Goal: Task Accomplishment & Management: Use online tool/utility

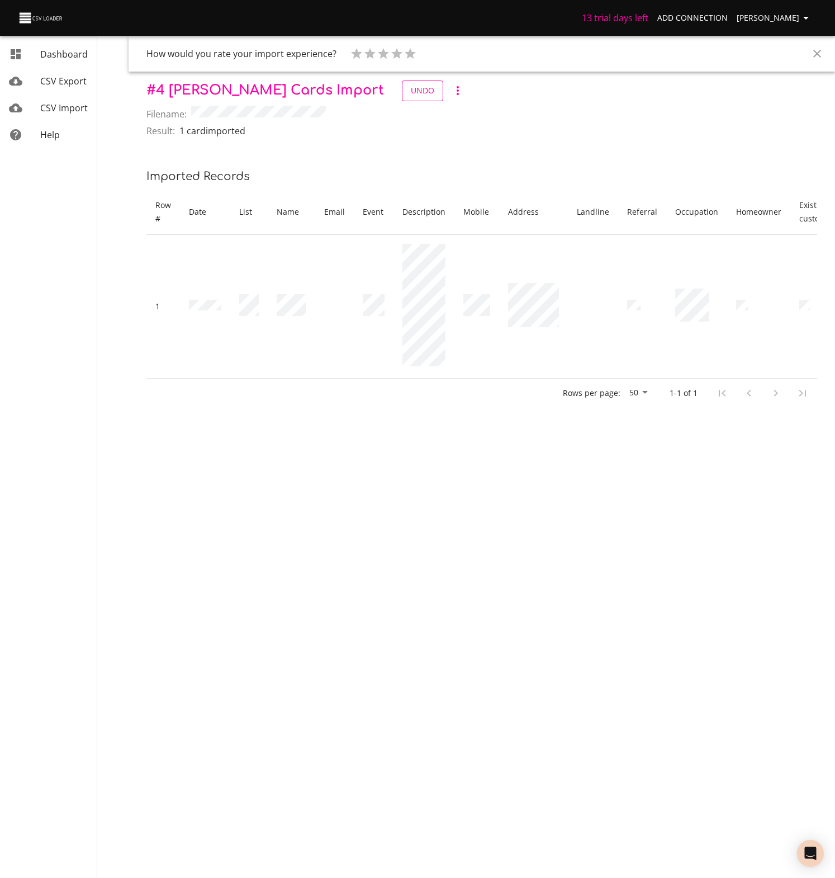
click at [411, 91] on span "Undo" at bounding box center [422, 91] width 23 height 14
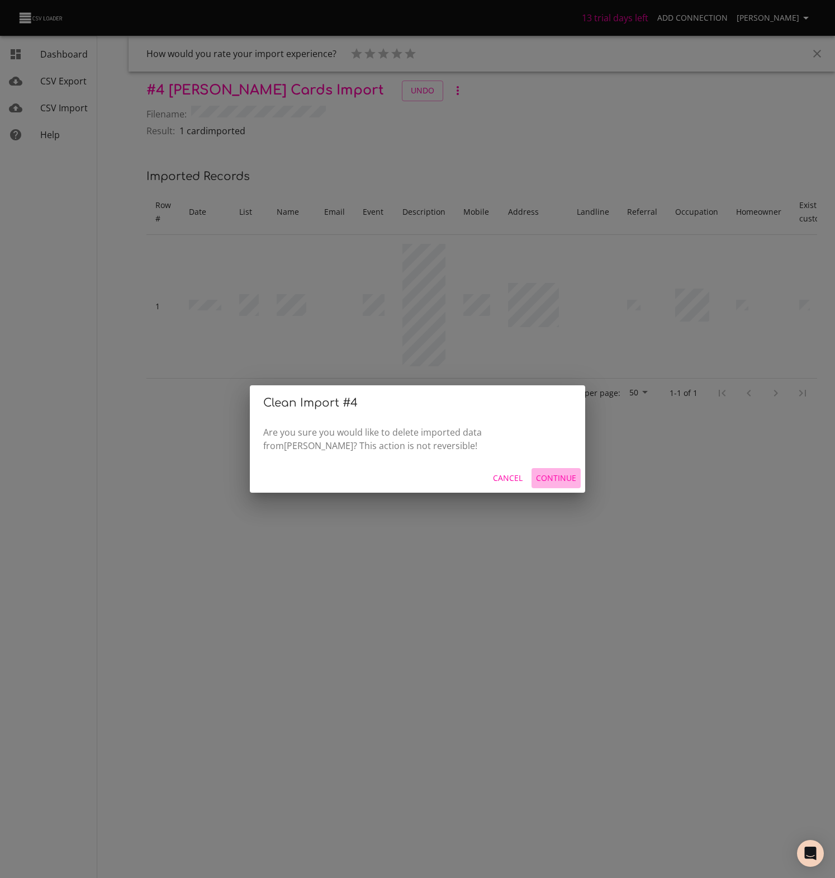
click at [556, 476] on span "Continue" at bounding box center [556, 478] width 40 height 14
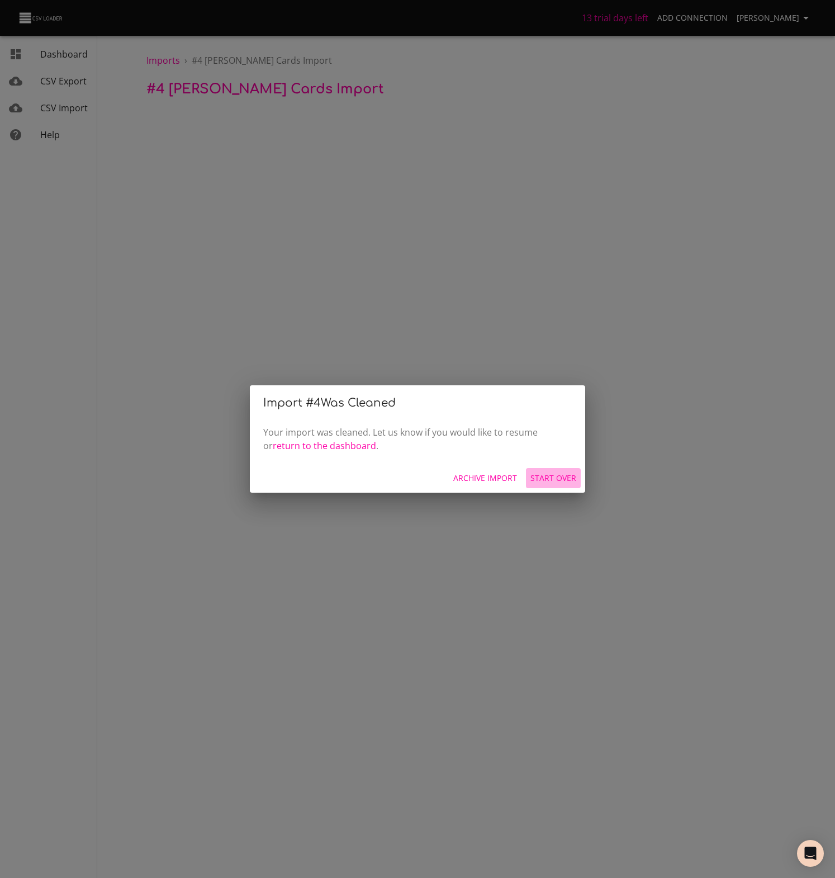
click at [556, 476] on span "Start Over" at bounding box center [554, 478] width 46 height 14
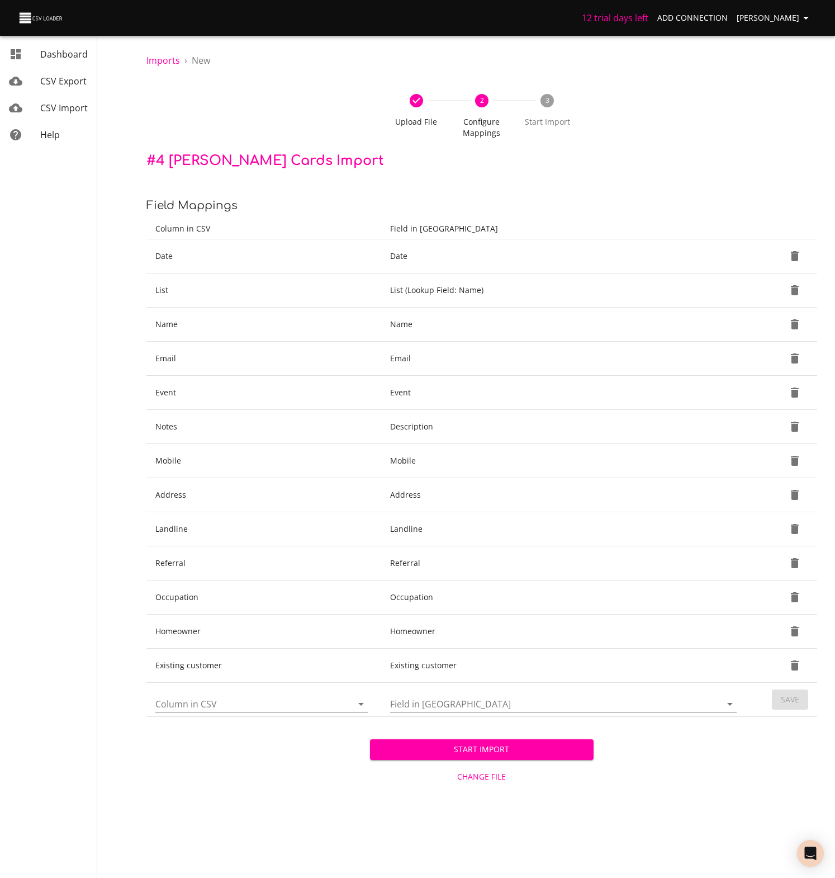
click at [486, 780] on span "Change File" at bounding box center [482, 777] width 215 height 14
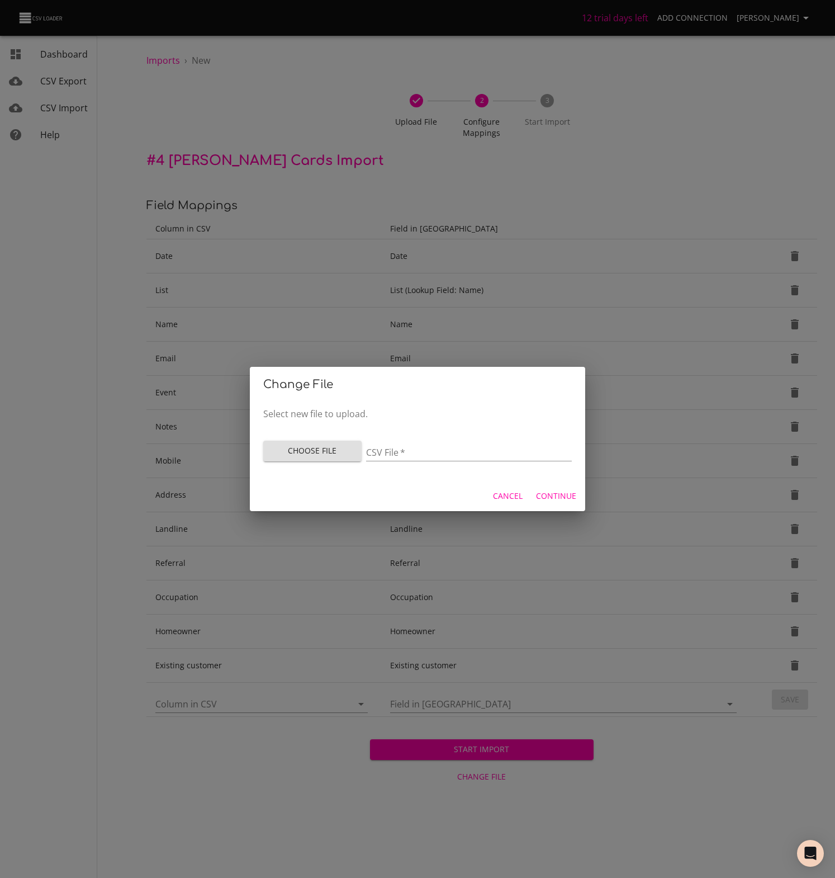
click at [318, 451] on span "Choose File" at bounding box center [312, 451] width 81 height 14
type input "UW Leads_TEST1 - Sheet1 (3).csv"
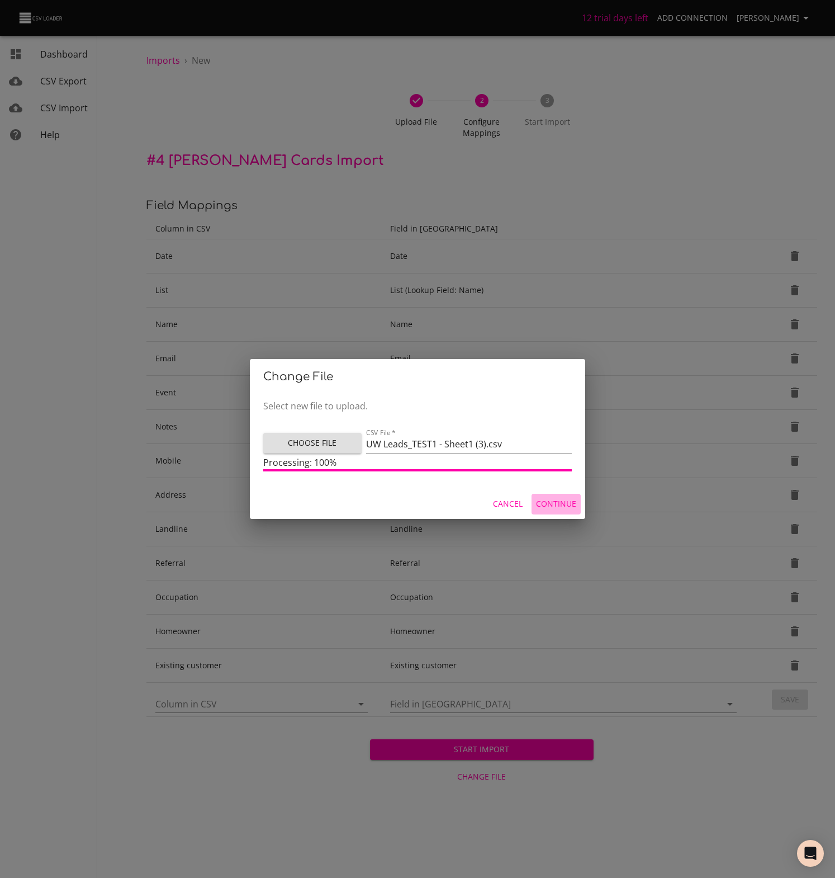
click at [556, 504] on span "Continue" at bounding box center [556, 504] width 40 height 14
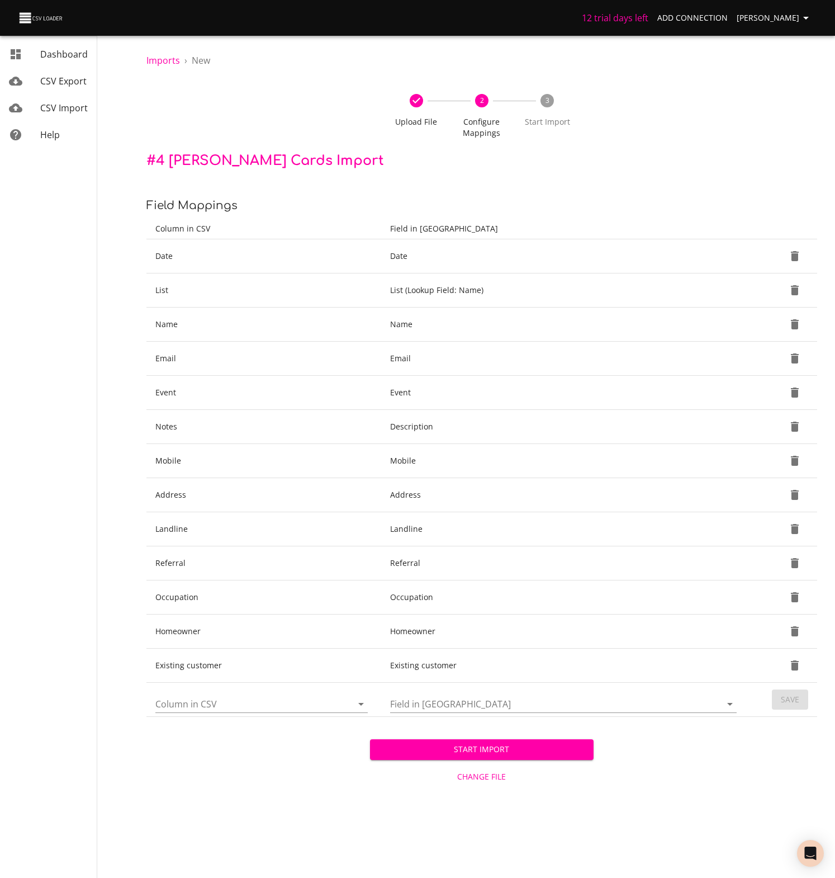
click at [362, 702] on icon "Open" at bounding box center [361, 703] width 13 height 13
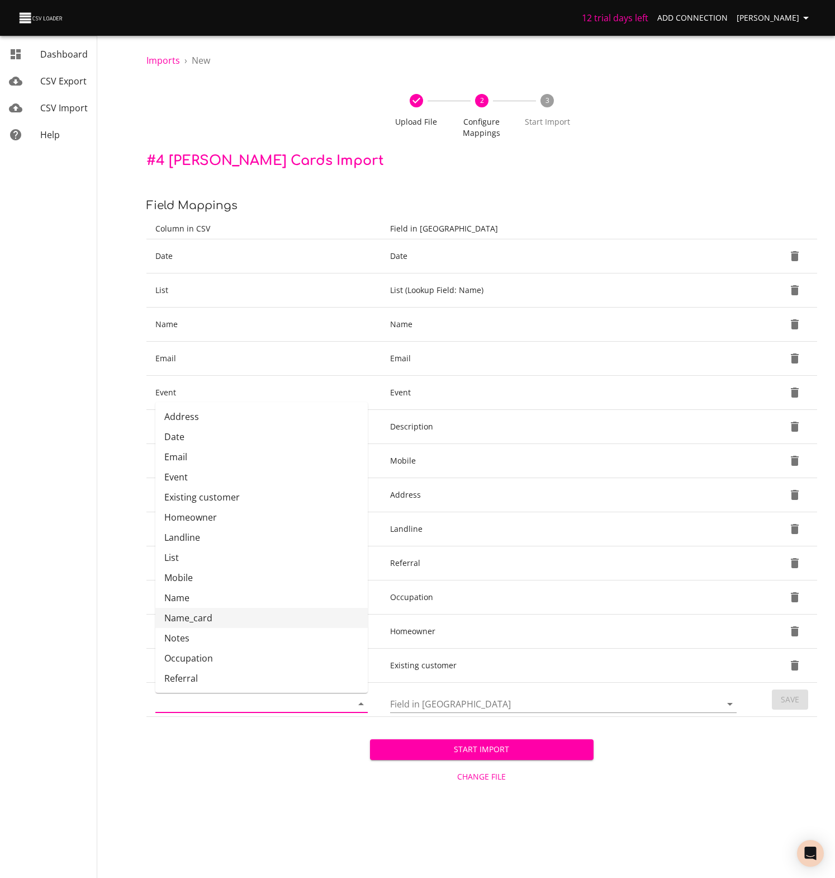
click at [194, 620] on li "Name_card" at bounding box center [261, 618] width 213 height 20
type input "Name_card"
click at [729, 702] on icon "Open" at bounding box center [730, 703] width 13 height 13
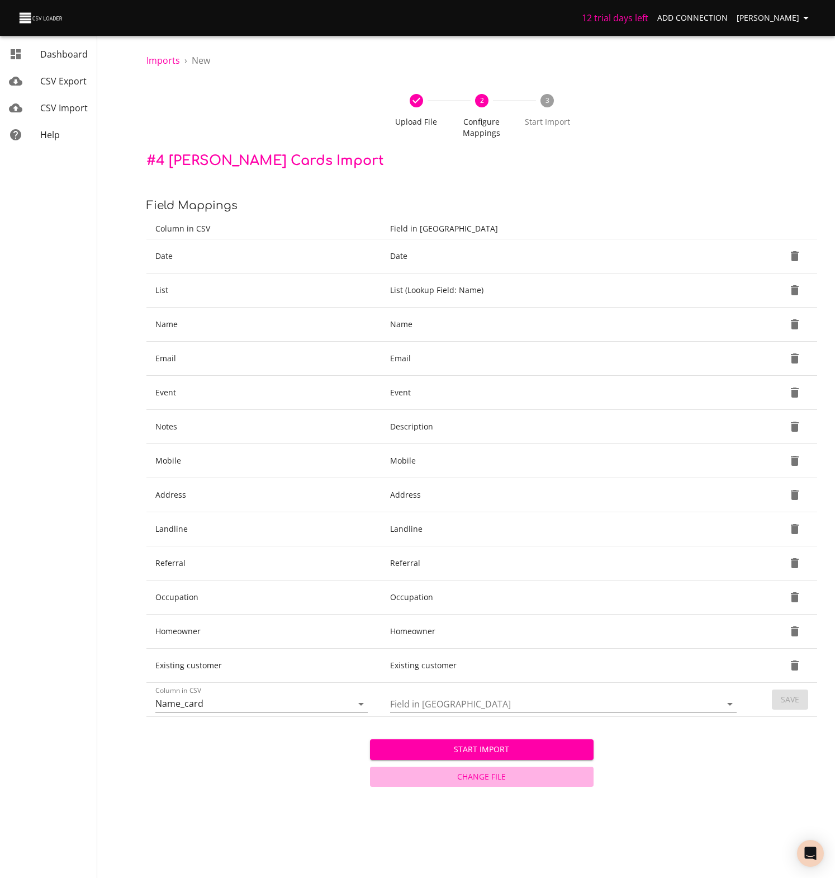
click at [480, 778] on span "Change File" at bounding box center [482, 777] width 215 height 14
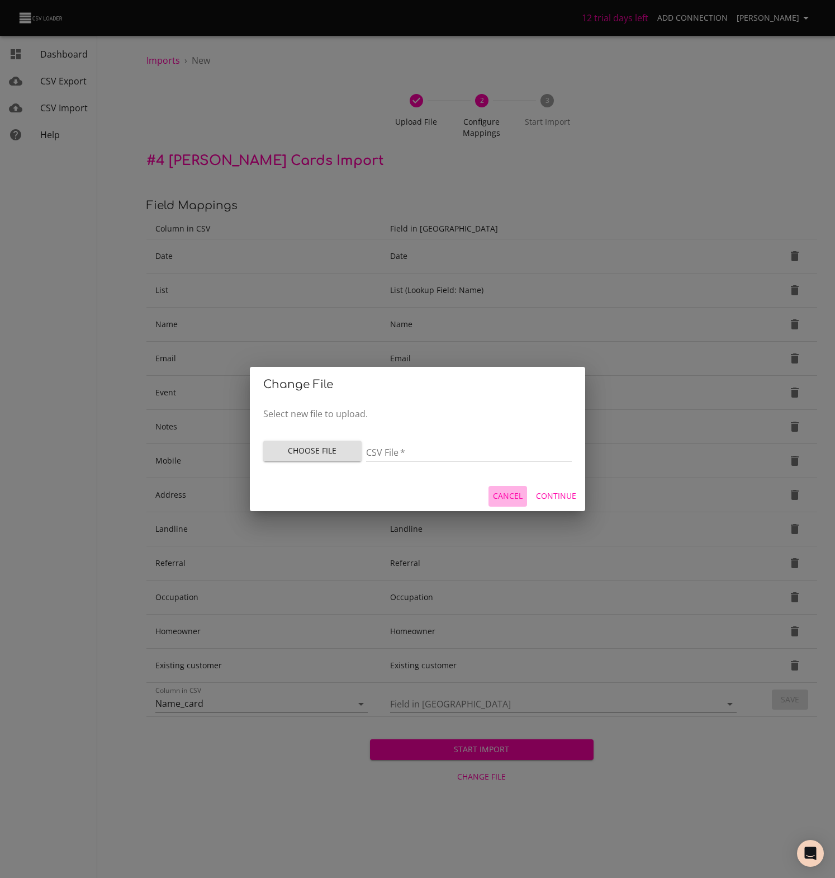
click at [508, 502] on span "Cancel" at bounding box center [508, 496] width 30 height 14
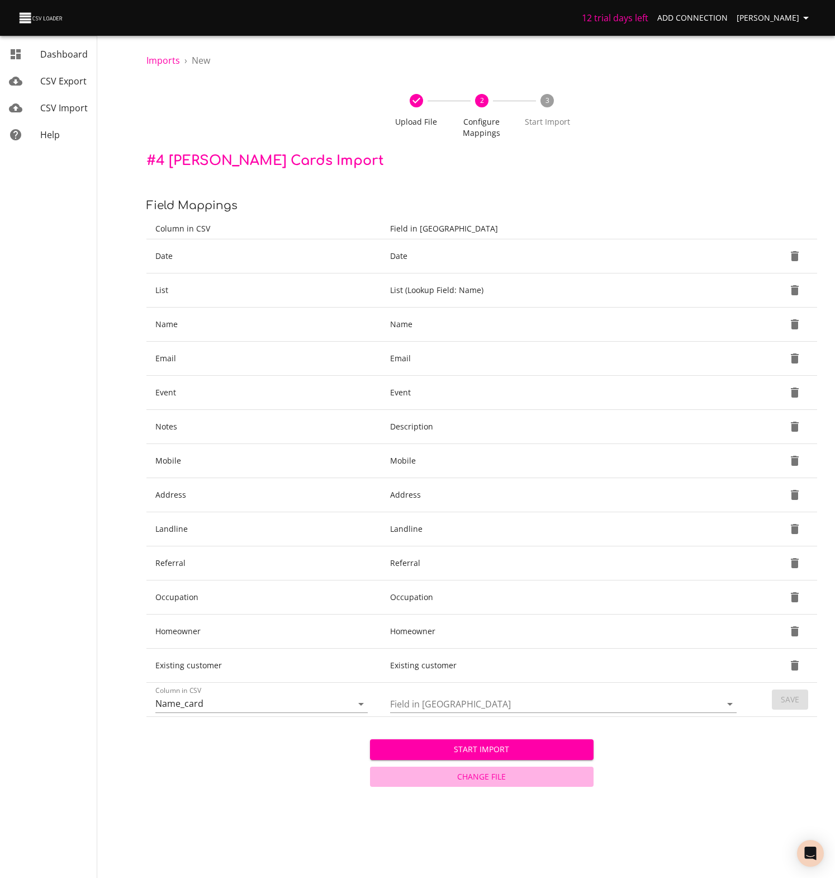
click at [478, 778] on span "Change File" at bounding box center [482, 777] width 215 height 14
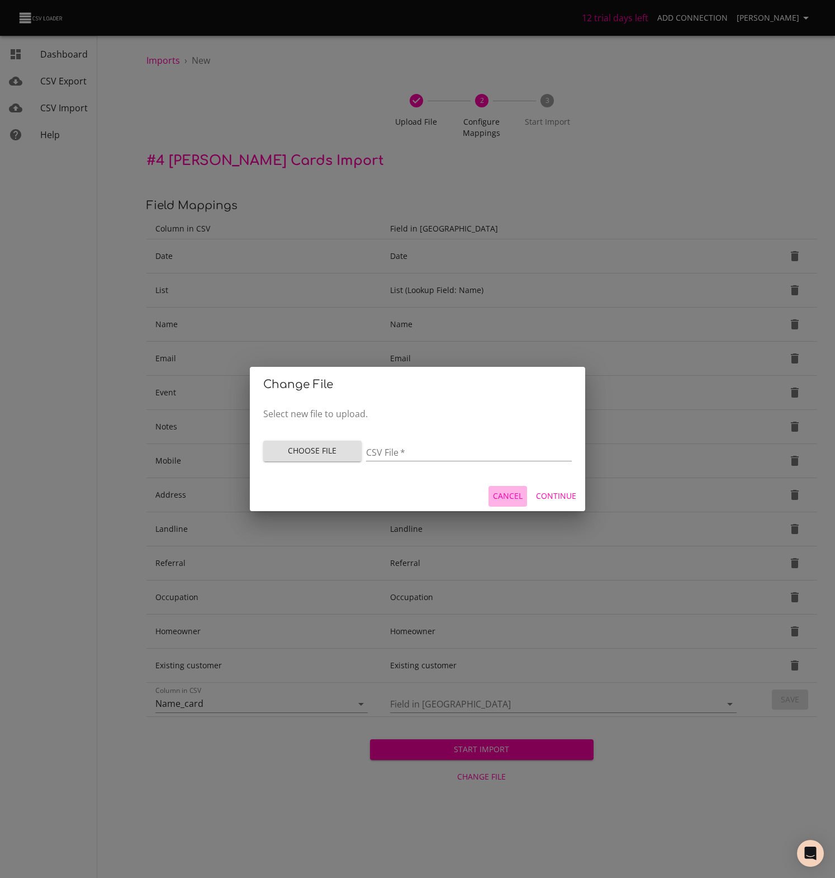
click at [516, 498] on span "Cancel" at bounding box center [508, 496] width 30 height 14
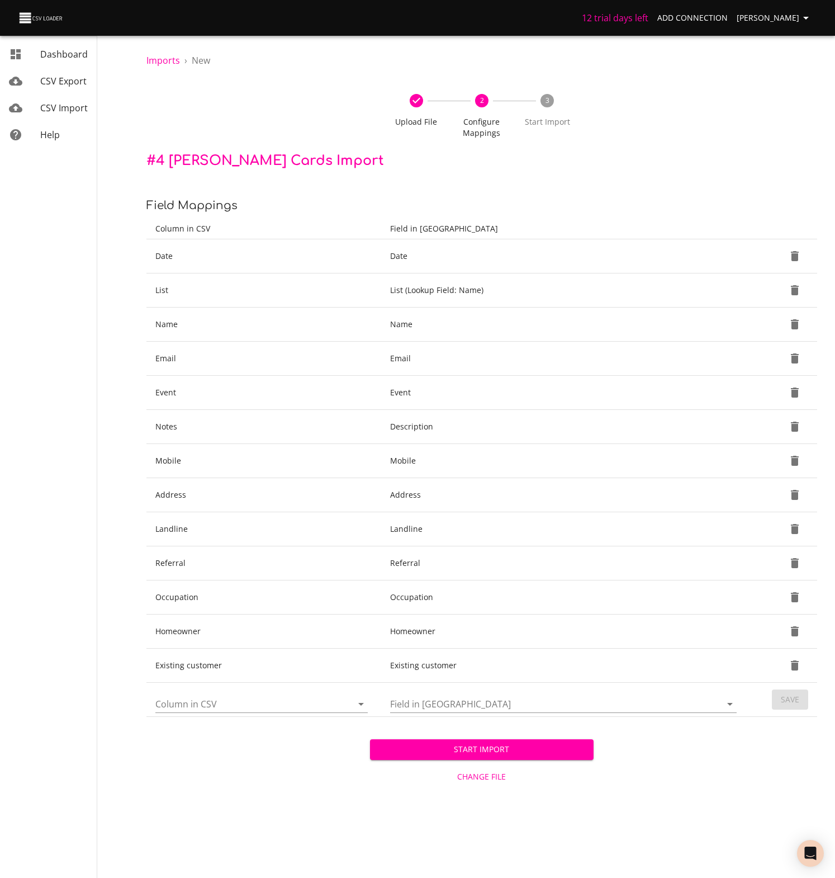
click at [495, 774] on span "Change File" at bounding box center [482, 777] width 215 height 14
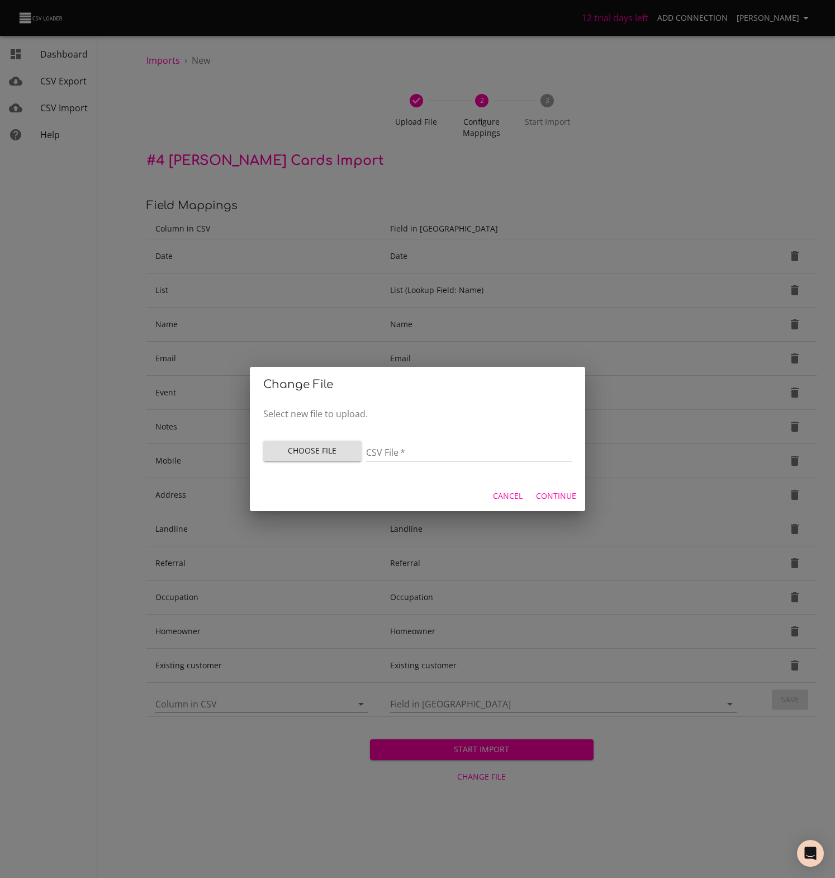
click at [325, 447] on span "Choose File" at bounding box center [312, 451] width 81 height 14
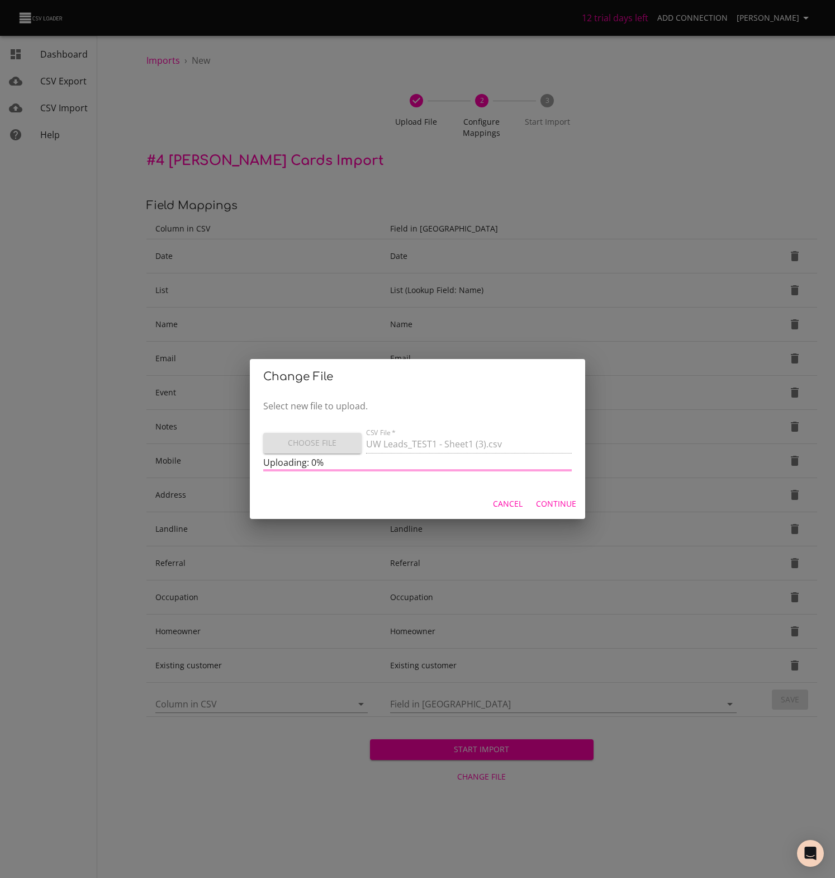
type input "UW Leads_TEST1 - Sheet1 (3).csv"
click at [389, 154] on div "Change File Select new file to upload. Choose File CSV File   * UW Leads_TEST1 …" at bounding box center [417, 439] width 835 height 878
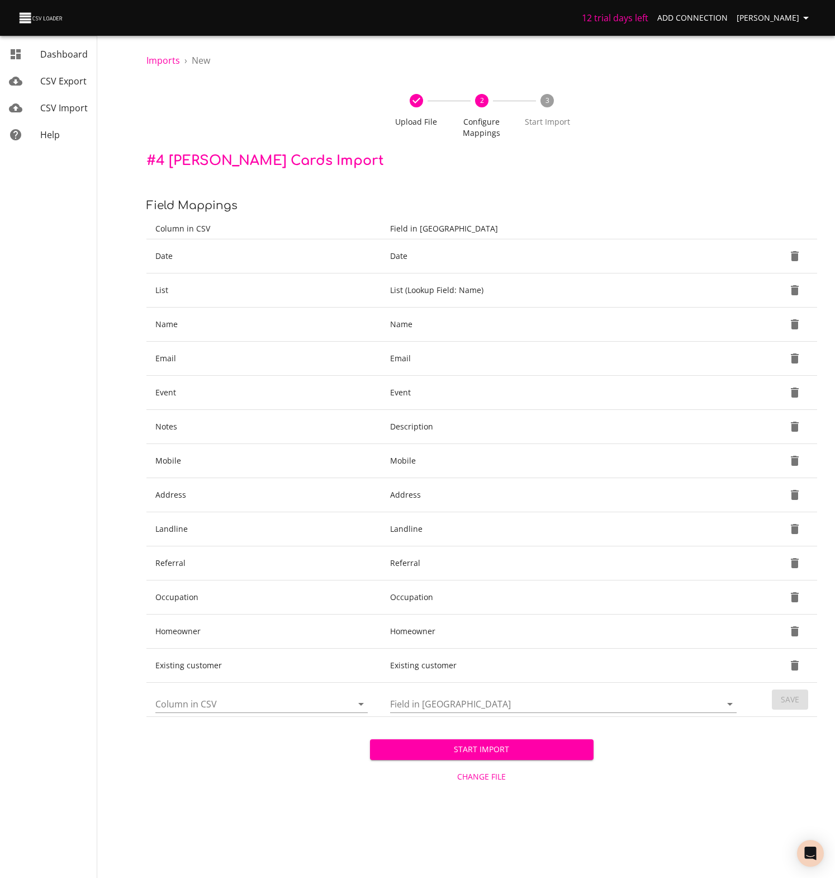
click at [361, 706] on icon "Open" at bounding box center [361, 703] width 13 height 13
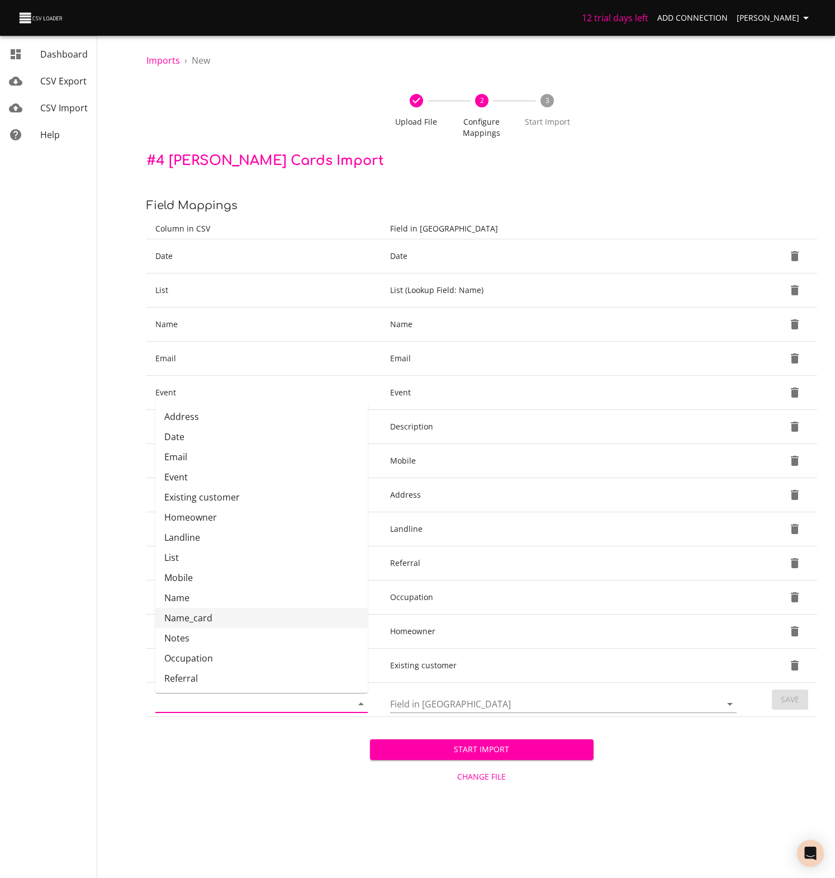
click at [197, 616] on li "Name_card" at bounding box center [261, 618] width 213 height 20
type input "Name_card"
click at [732, 698] on icon "Open" at bounding box center [730, 703] width 13 height 13
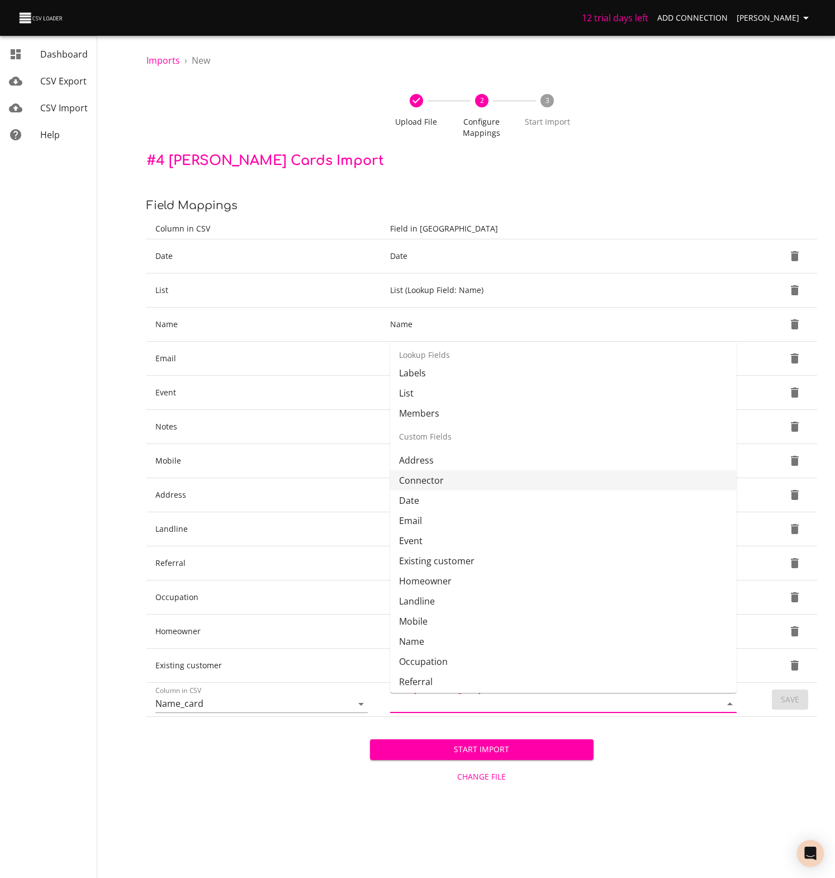
scroll to position [181, 0]
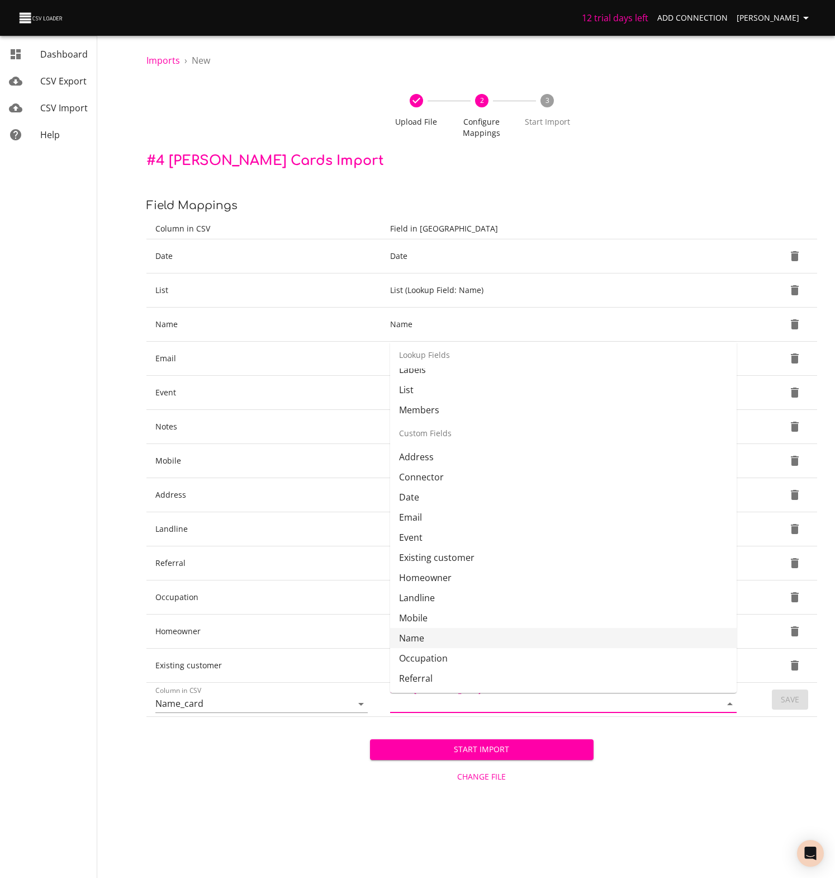
click at [419, 637] on li "Name" at bounding box center [563, 638] width 347 height 20
type input "Name"
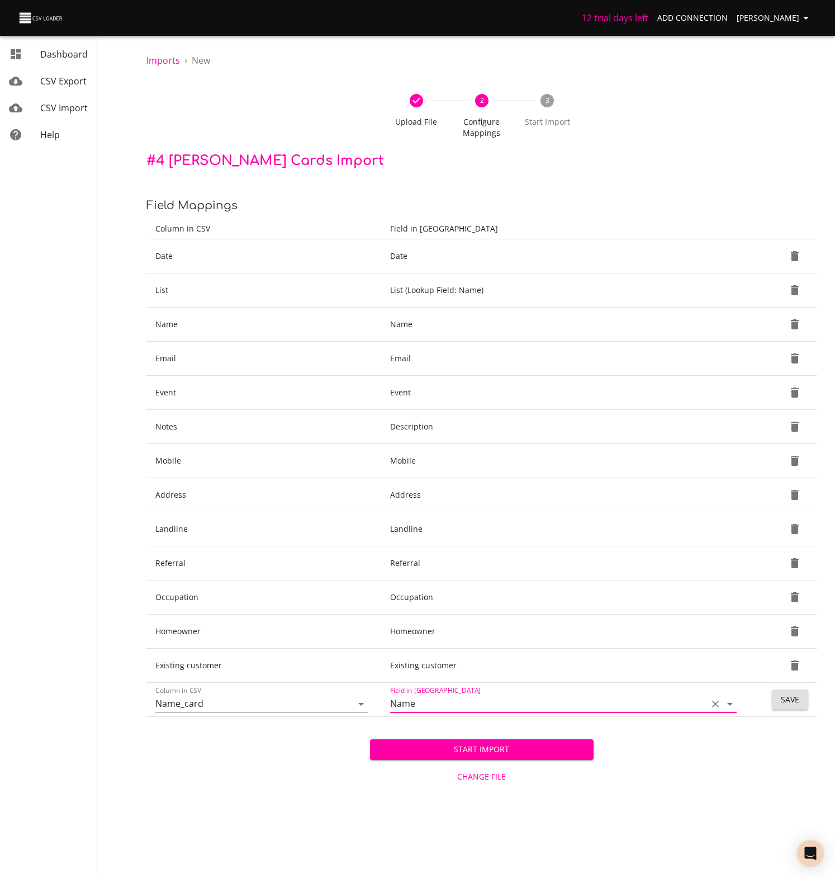
click at [796, 700] on span "Save" at bounding box center [790, 700] width 18 height 14
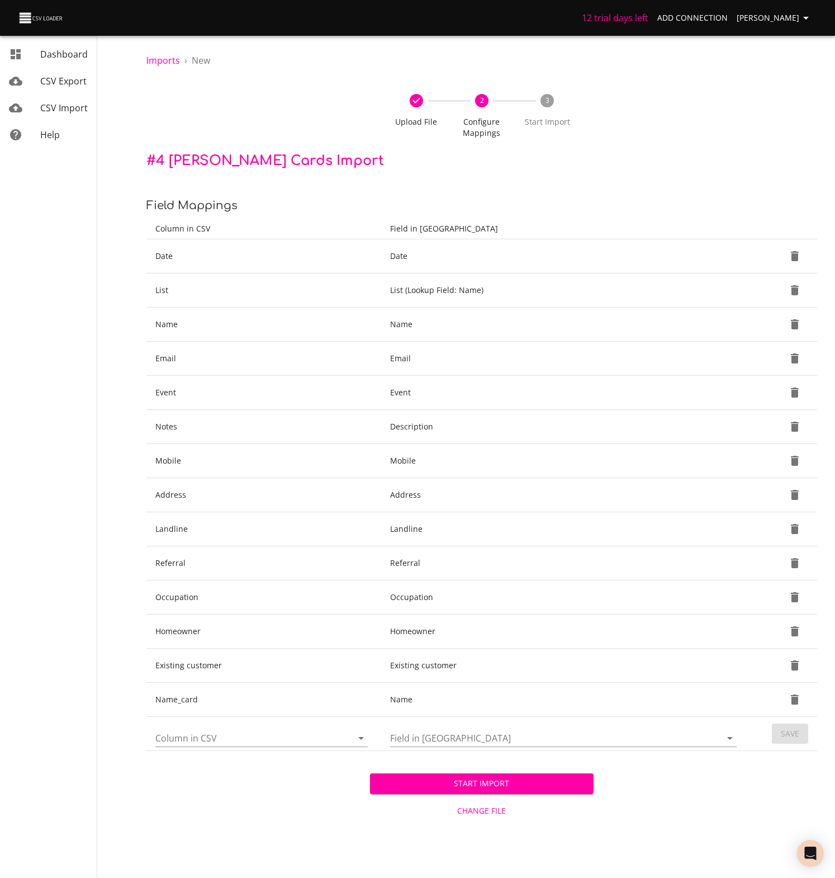
click at [485, 784] on span "Start Import" at bounding box center [482, 784] width 206 height 14
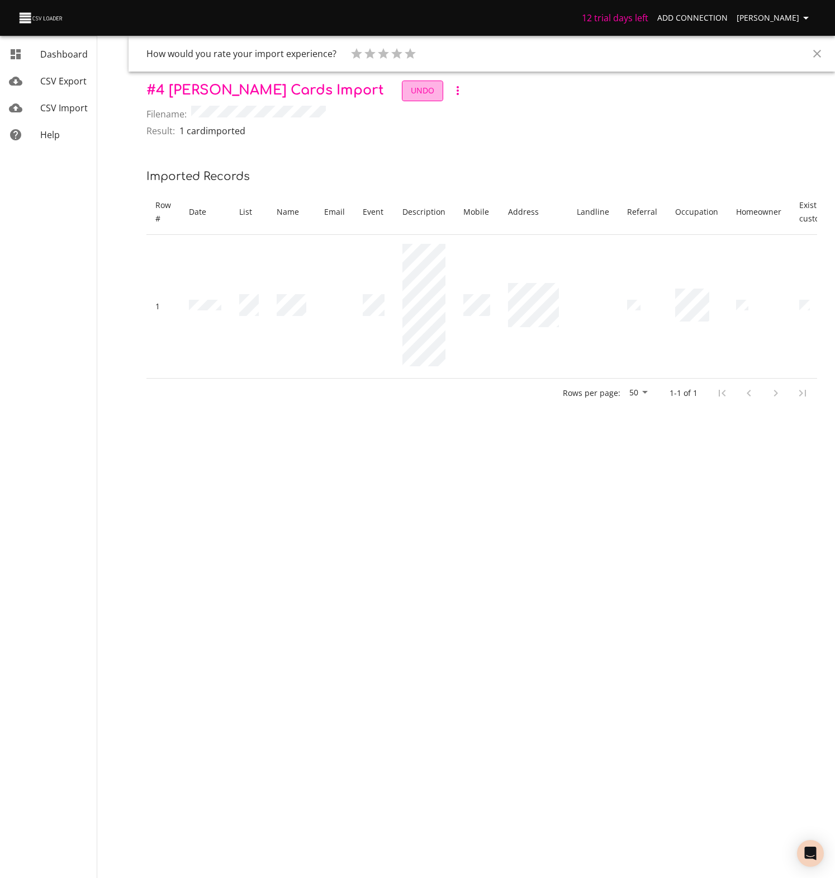
click at [411, 90] on span "Undo" at bounding box center [422, 91] width 23 height 14
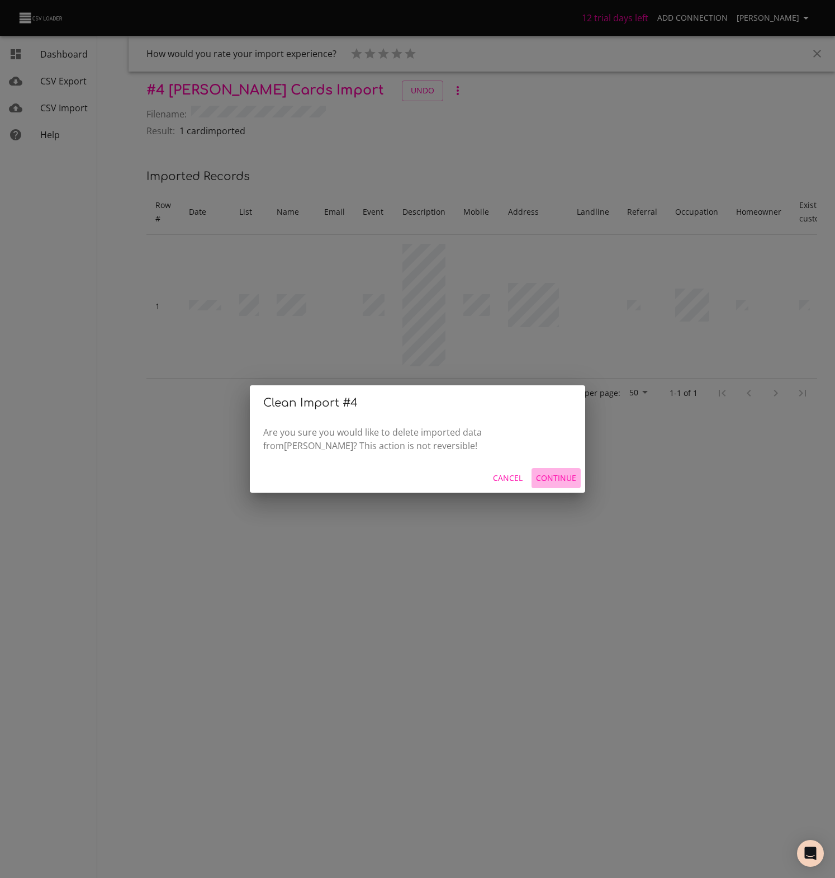
click at [559, 480] on span "Continue" at bounding box center [556, 478] width 40 height 14
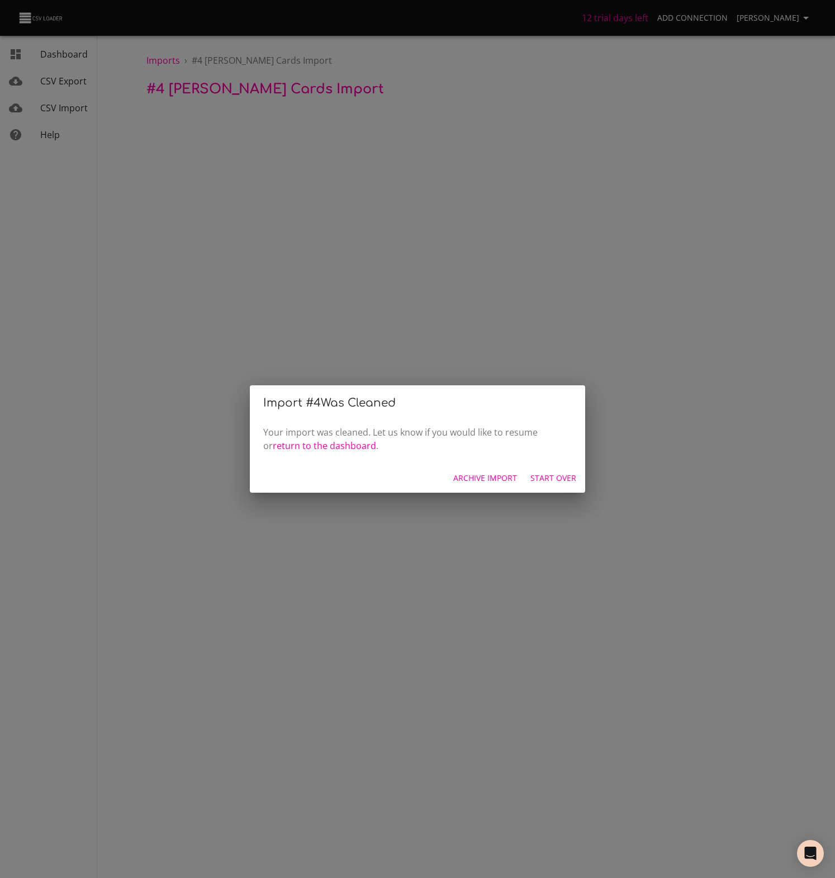
click at [474, 478] on span "Archive Import" at bounding box center [486, 478] width 64 height 14
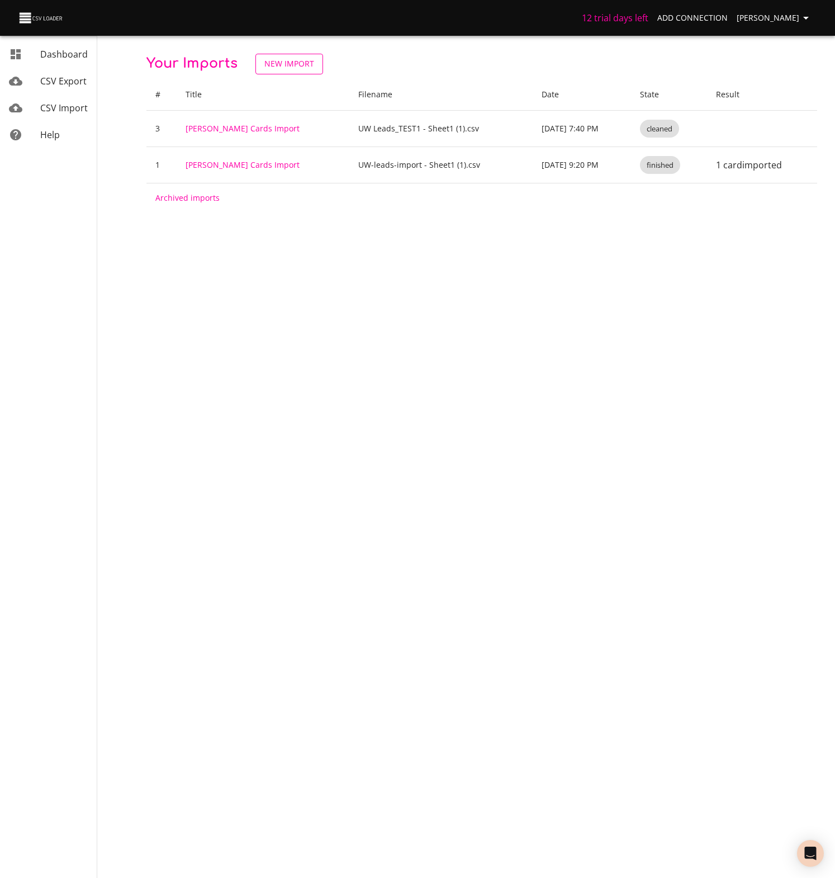
click at [282, 62] on span "New Import" at bounding box center [290, 64] width 50 height 14
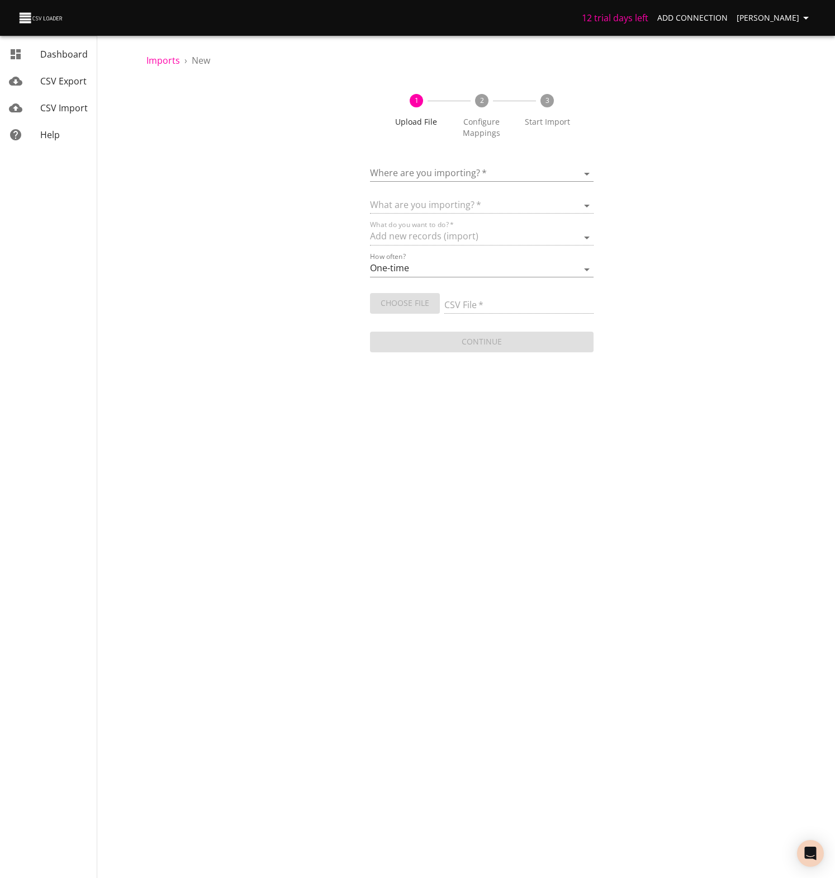
click at [407, 301] on div "Choose File" at bounding box center [407, 301] width 74 height 25
click at [432, 170] on body "12 trial days left Add Connection Matt Alexander Dashboard CSV Export CSV Impor…" at bounding box center [417, 439] width 835 height 878
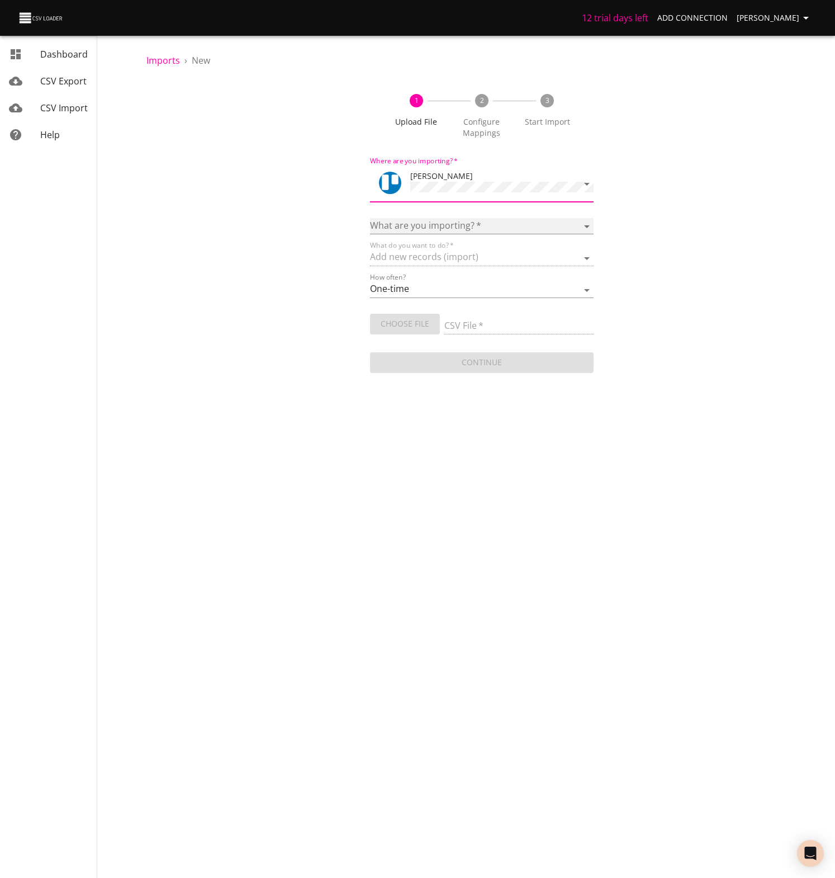
click at [418, 218] on select "Boards Cards Checkitems Checklists" at bounding box center [482, 226] width 224 height 16
select select "cards"
click at [370, 218] on select "Boards Cards Checkitems Checklists" at bounding box center [482, 226] width 224 height 16
click at [405, 323] on span "Choose File" at bounding box center [405, 324] width 52 height 14
type input "Copy of UW Leads - Sheet1 (2).csv"
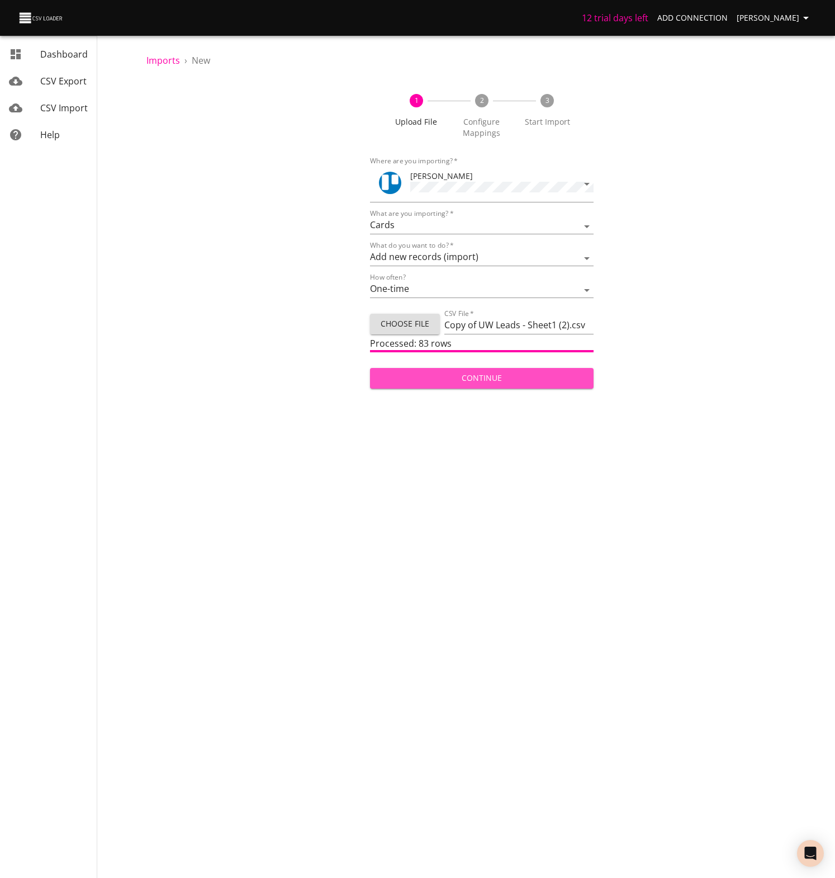
click at [478, 378] on span "Continue" at bounding box center [482, 378] width 206 height 14
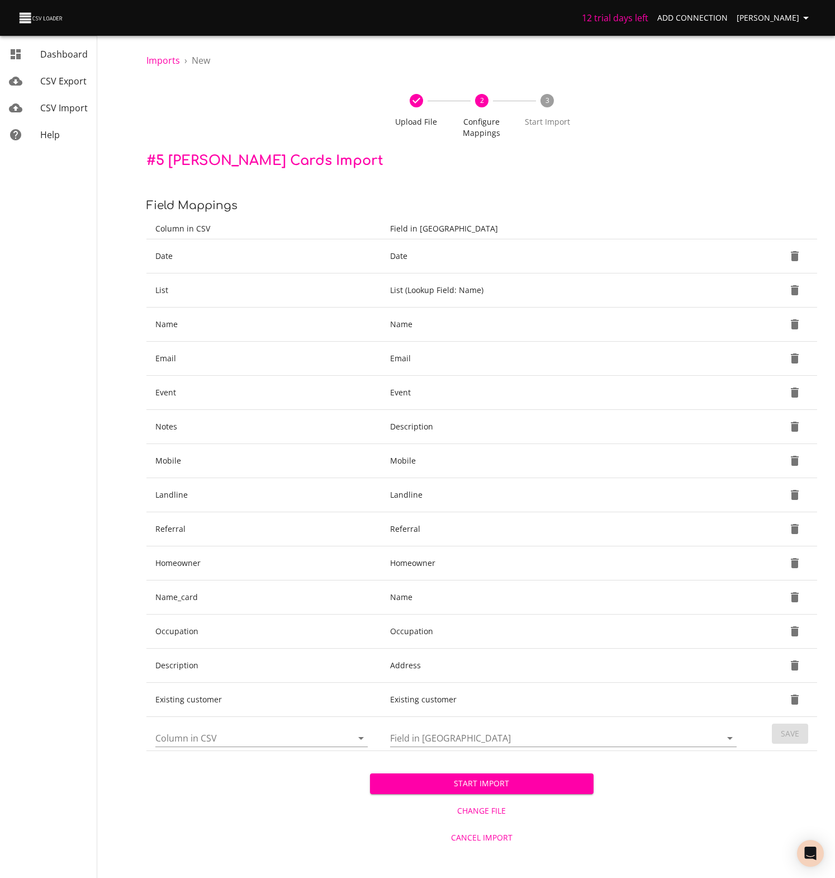
click at [479, 783] on span "Start Import" at bounding box center [482, 784] width 206 height 14
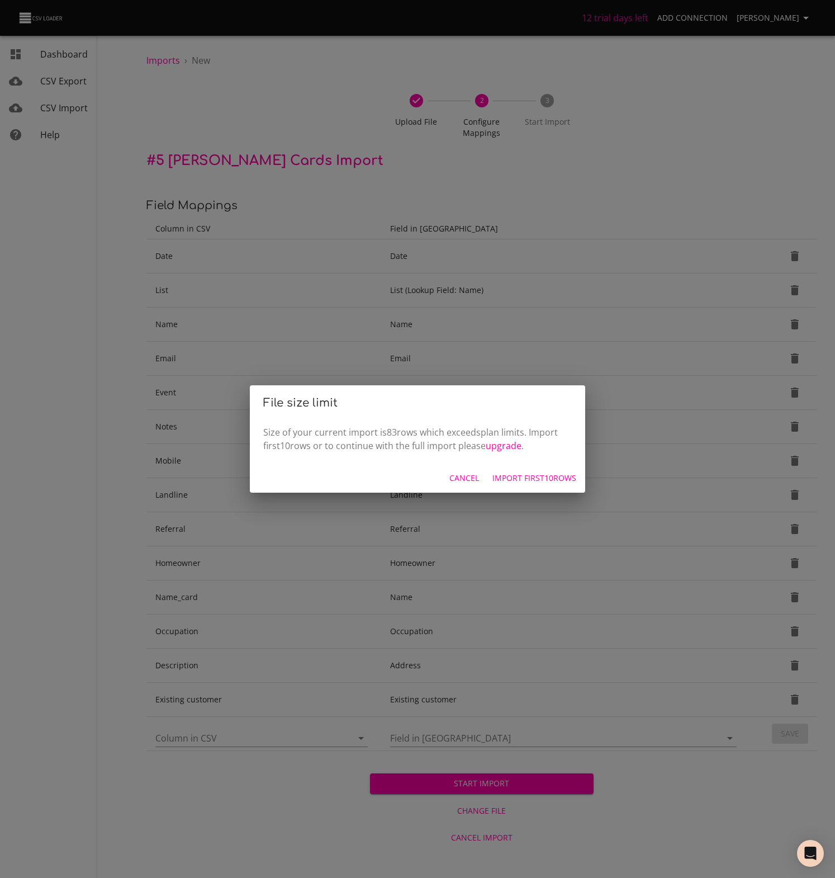
click at [530, 479] on span "Import first 10 rows" at bounding box center [535, 478] width 84 height 14
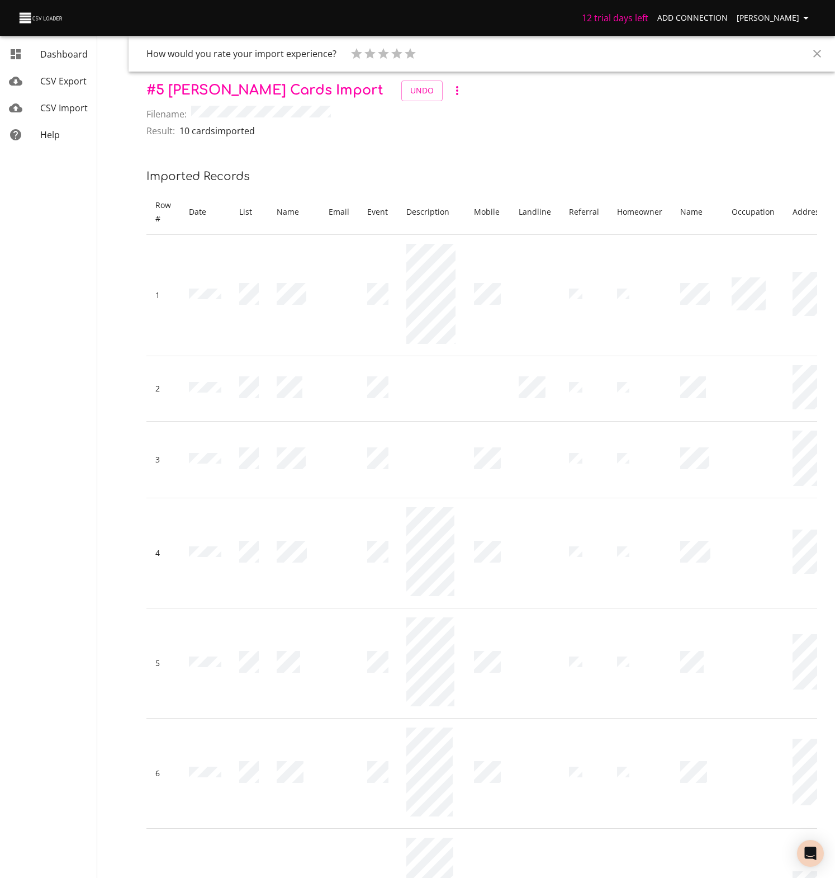
click at [537, 92] on p "# 5 Trello Cards Import Undo" at bounding box center [482, 91] width 671 height 21
click at [814, 51] on icon "Close" at bounding box center [818, 54] width 8 height 8
click at [451, 91] on icon "button" at bounding box center [457, 90] width 13 height 13
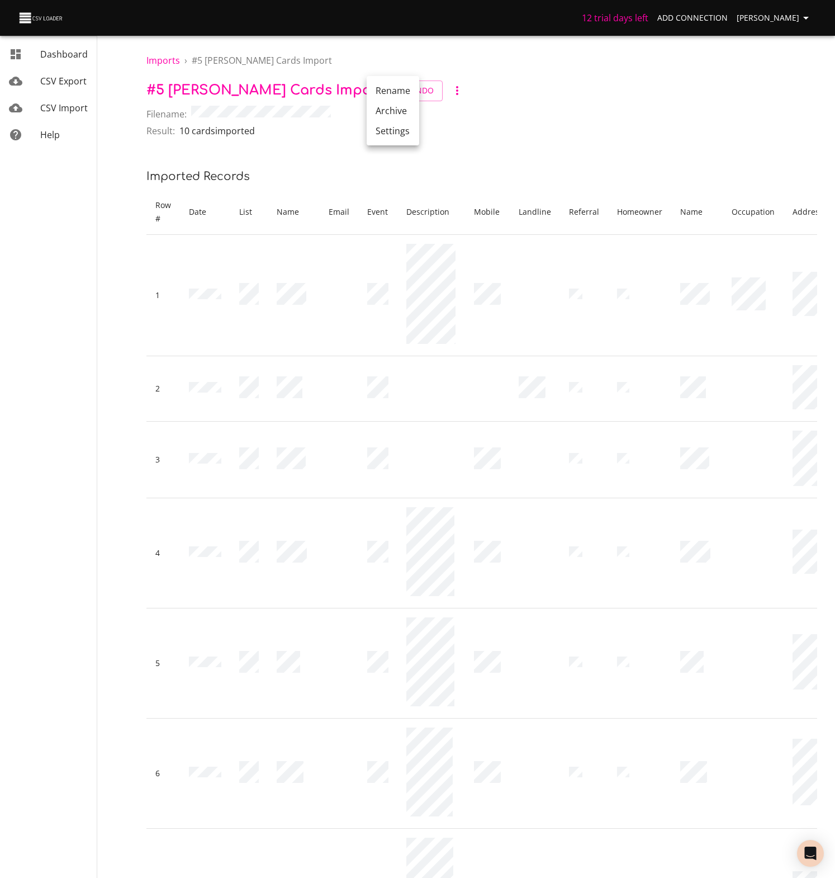
click at [569, 106] on div at bounding box center [417, 439] width 835 height 878
click at [57, 79] on span "CSV Export" at bounding box center [63, 81] width 46 height 12
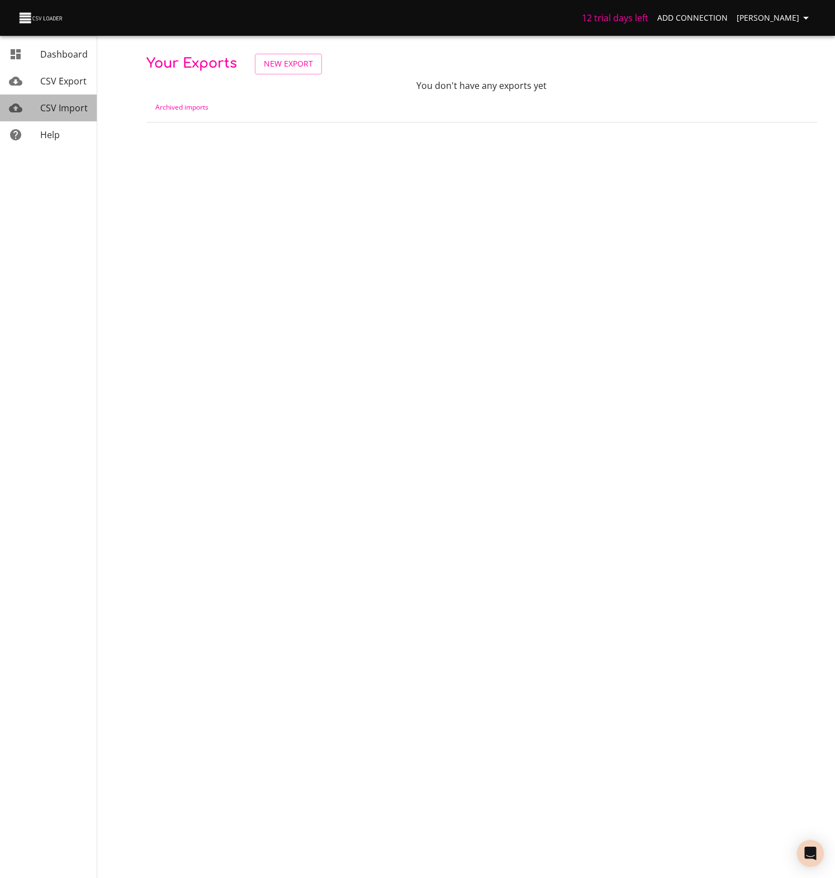
click at [61, 106] on span "CSV Import" at bounding box center [64, 108] width 48 height 12
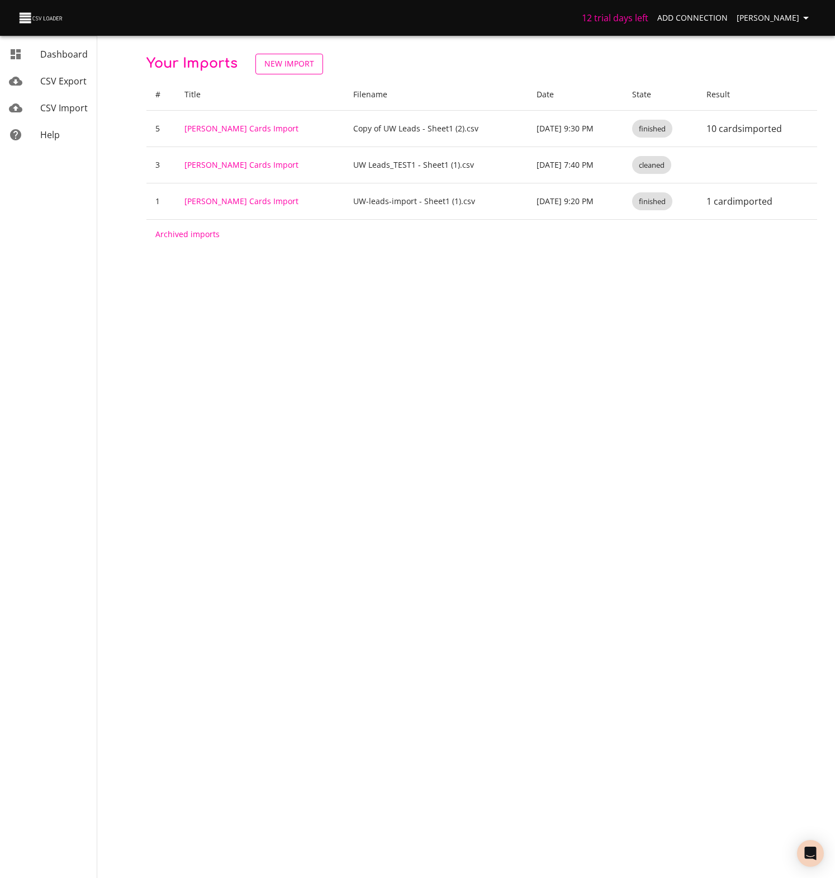
click at [290, 66] on span "New Import" at bounding box center [290, 64] width 50 height 14
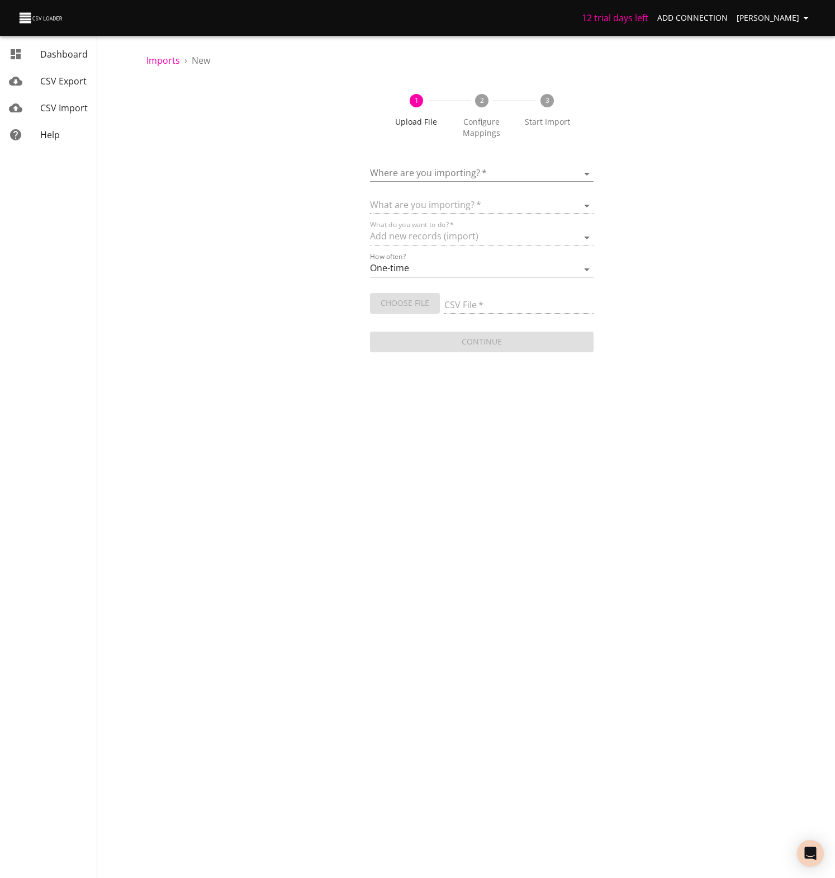
click at [447, 176] on body "12 trial days left Add Connection Matt Alexander Dashboard CSV Export CSV Impor…" at bounding box center [417, 439] width 835 height 878
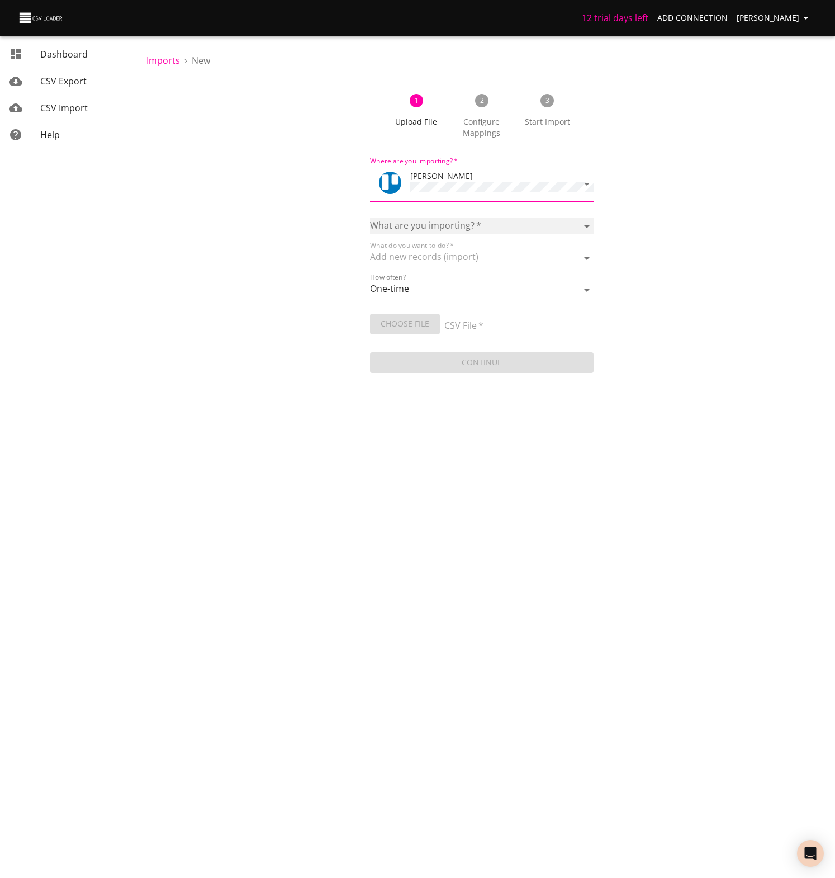
click at [416, 224] on select "Boards Cards Checkitems Checklists" at bounding box center [482, 226] width 224 height 16
select select "cards"
click at [370, 218] on select "Boards Cards Checkitems Checklists" at bounding box center [482, 226] width 224 height 16
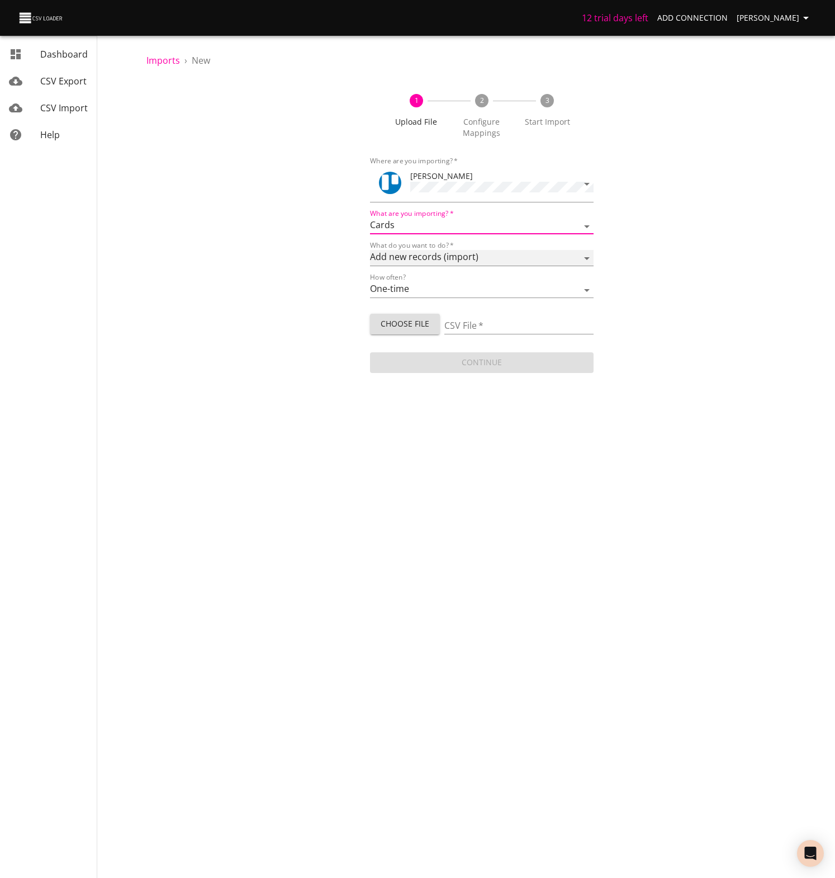
click at [417, 250] on select "Add new records (import) Update existing records (update) Add new and update ex…" at bounding box center [482, 258] width 224 height 16
click at [370, 250] on select "Add new records (import) Update existing records (update) Add new and update ex…" at bounding box center [482, 258] width 224 height 16
click at [411, 324] on span "Choose File" at bounding box center [405, 324] width 52 height 14
type input "Copy of UW Leads - Sheet1 (3).csv"
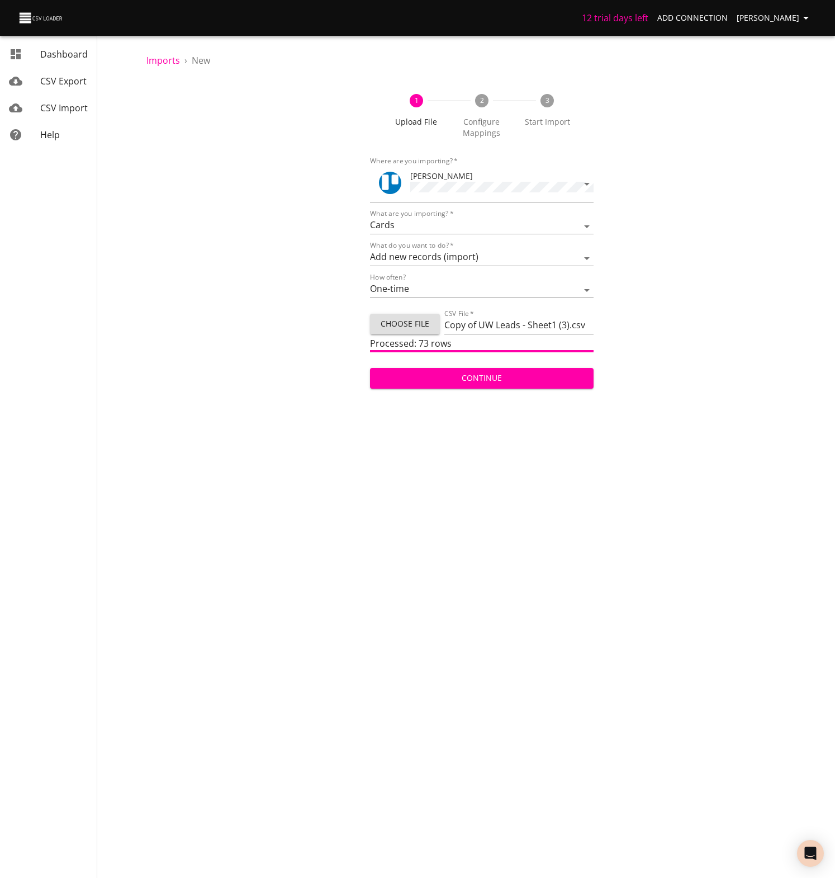
click at [470, 375] on span "Continue" at bounding box center [482, 378] width 206 height 14
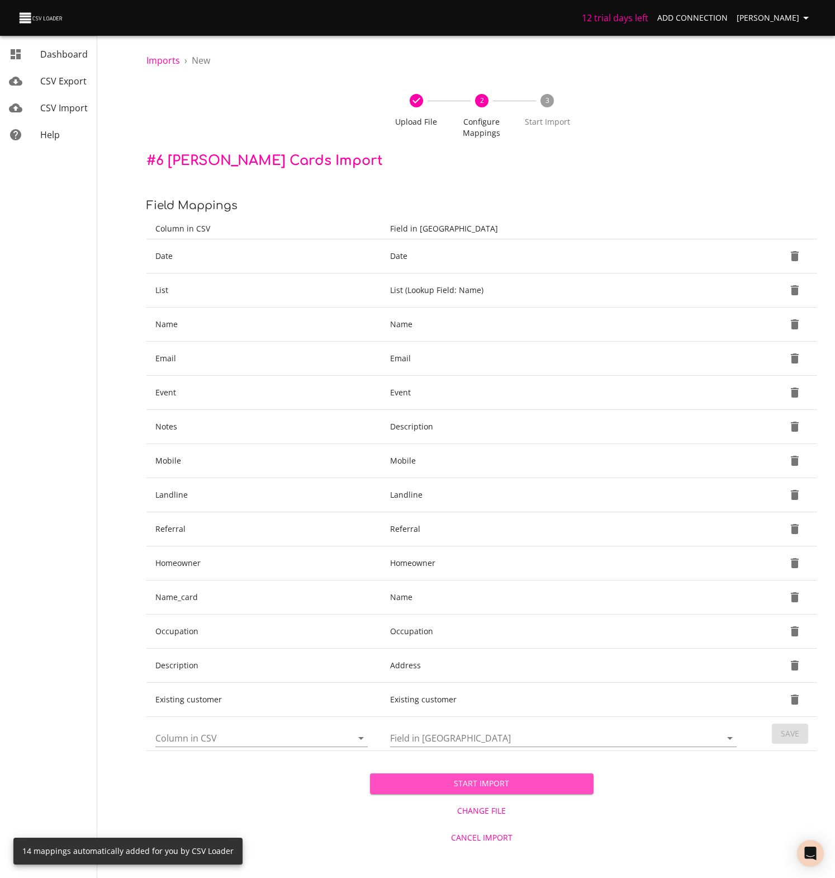
click at [476, 780] on span "Start Import" at bounding box center [482, 784] width 206 height 14
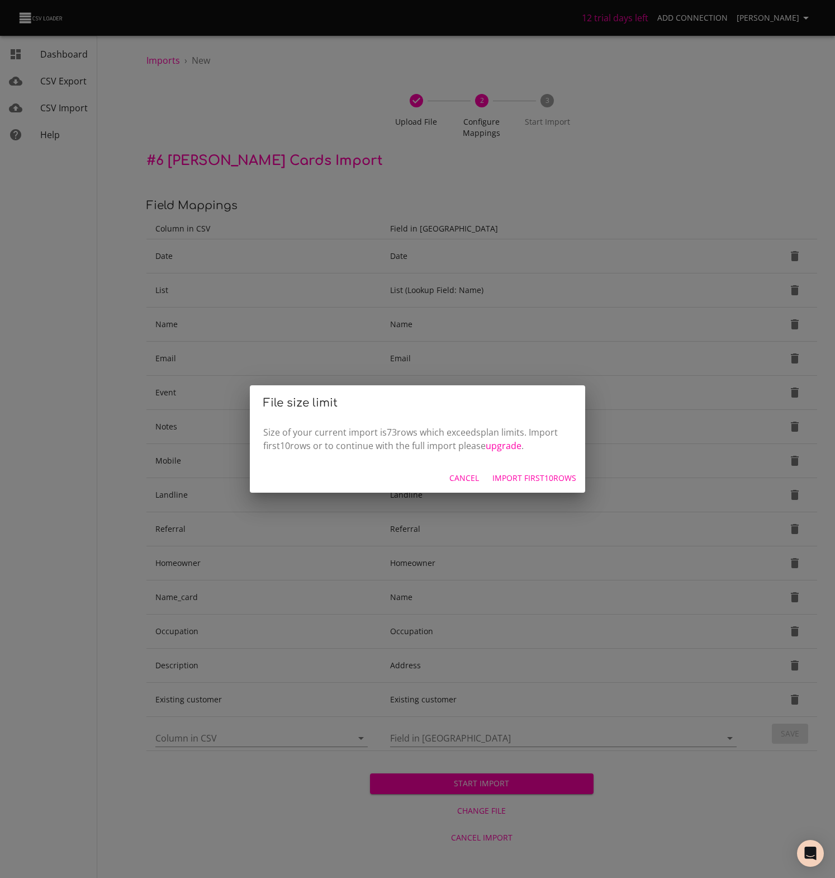
click at [533, 479] on span "Import first 10 rows" at bounding box center [535, 478] width 84 height 14
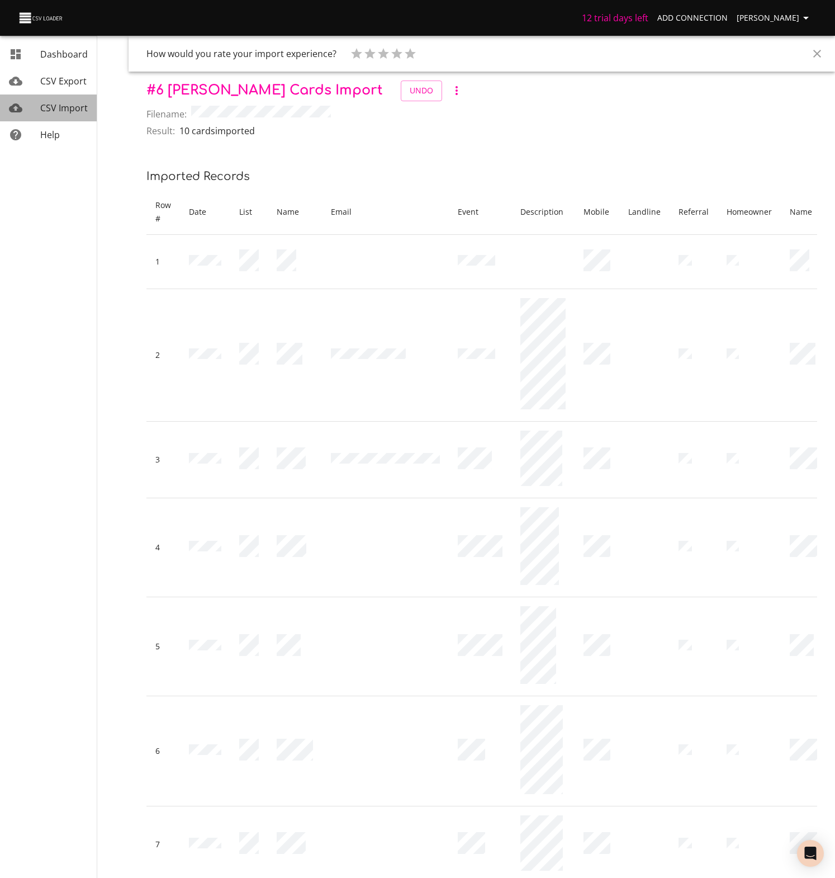
click at [55, 108] on span "CSV Import" at bounding box center [64, 108] width 48 height 12
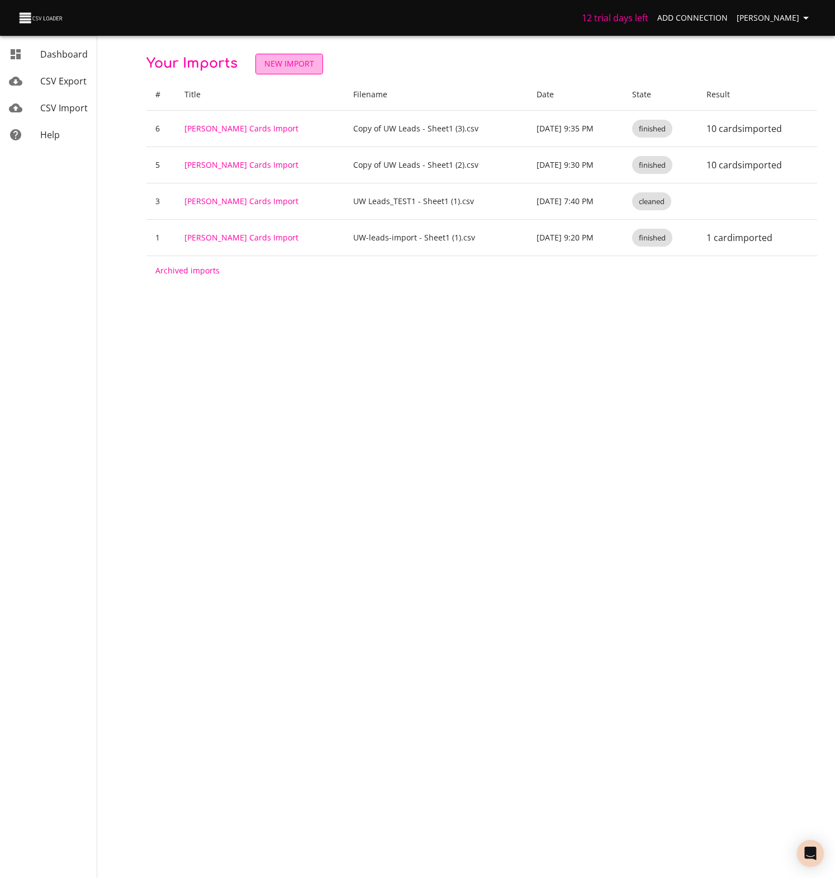
click at [281, 61] on span "New Import" at bounding box center [290, 64] width 50 height 14
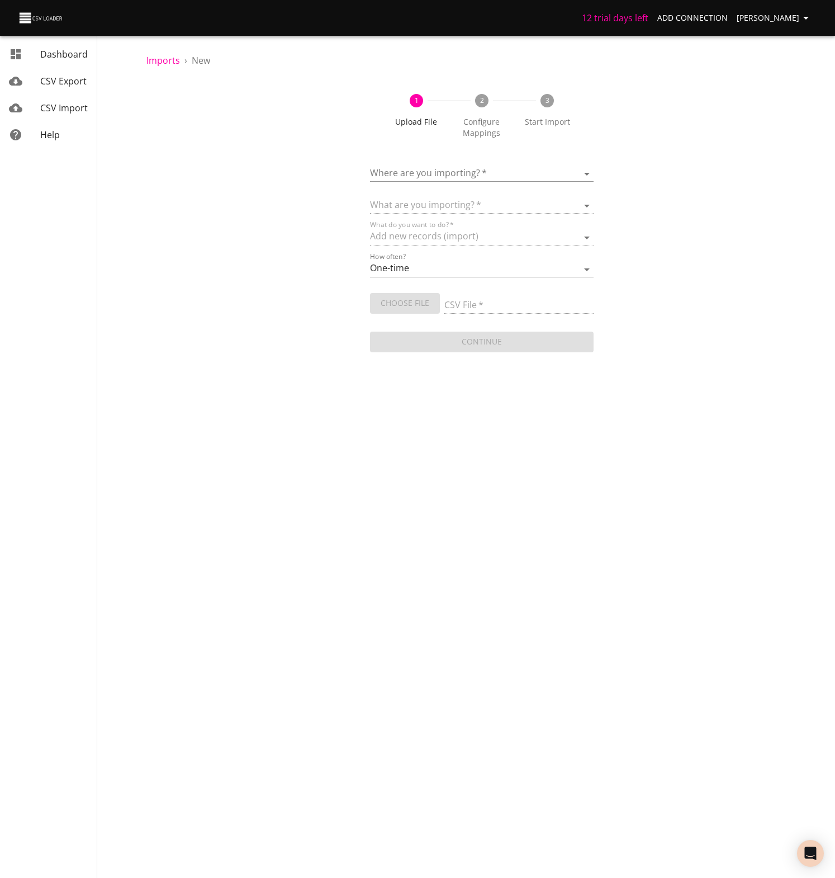
click at [414, 173] on body "12 trial days left Add Connection Matt Alexander Dashboard CSV Export CSV Impor…" at bounding box center [417, 439] width 835 height 878
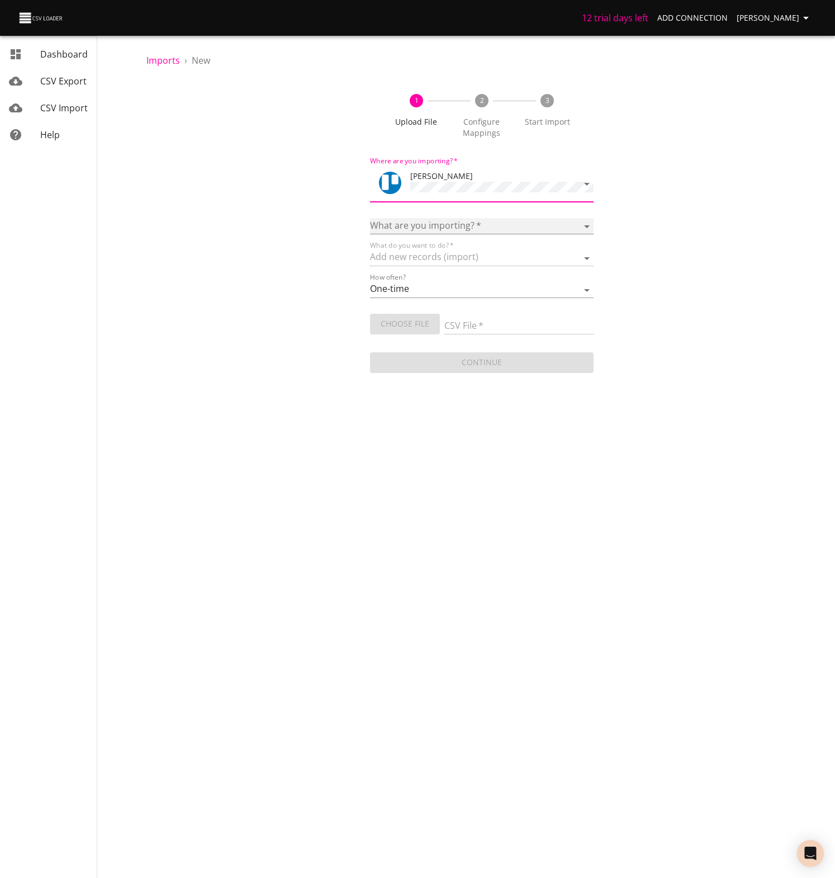
click at [413, 223] on select "Boards Cards Checkitems Checklists" at bounding box center [482, 226] width 224 height 16
select select "cards"
click at [370, 218] on select "Boards Cards Checkitems Checklists" at bounding box center [482, 226] width 224 height 16
click at [413, 319] on span "Choose File" at bounding box center [405, 324] width 52 height 14
type input "Copy of UW Leads - Sheet1 (4).csv"
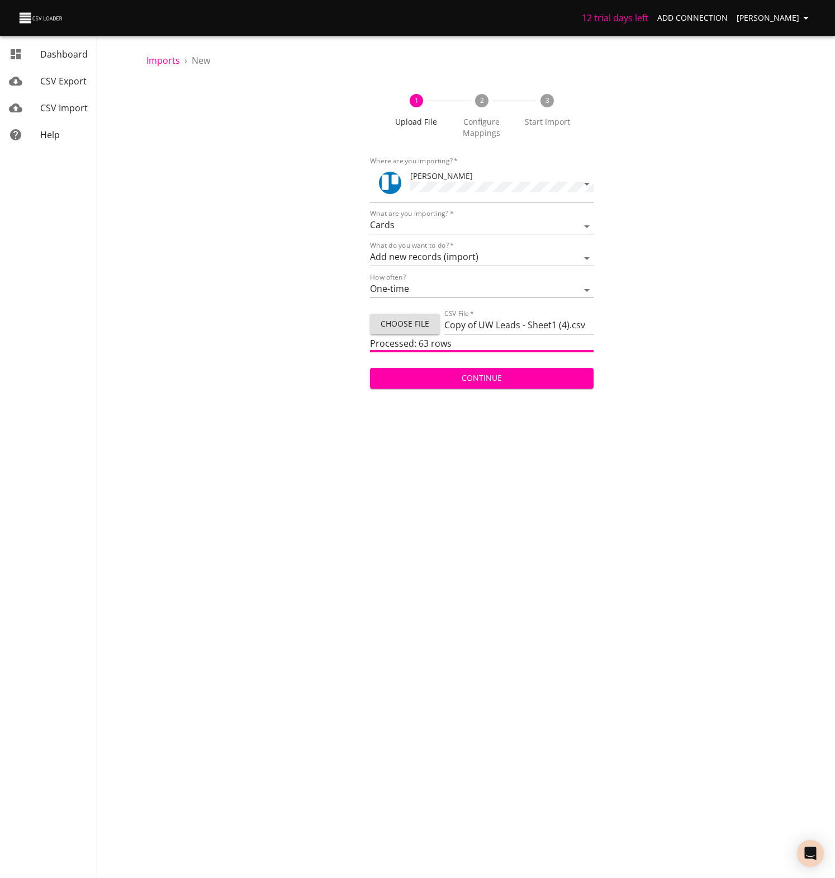
click at [443, 372] on span "Continue" at bounding box center [482, 378] width 206 height 14
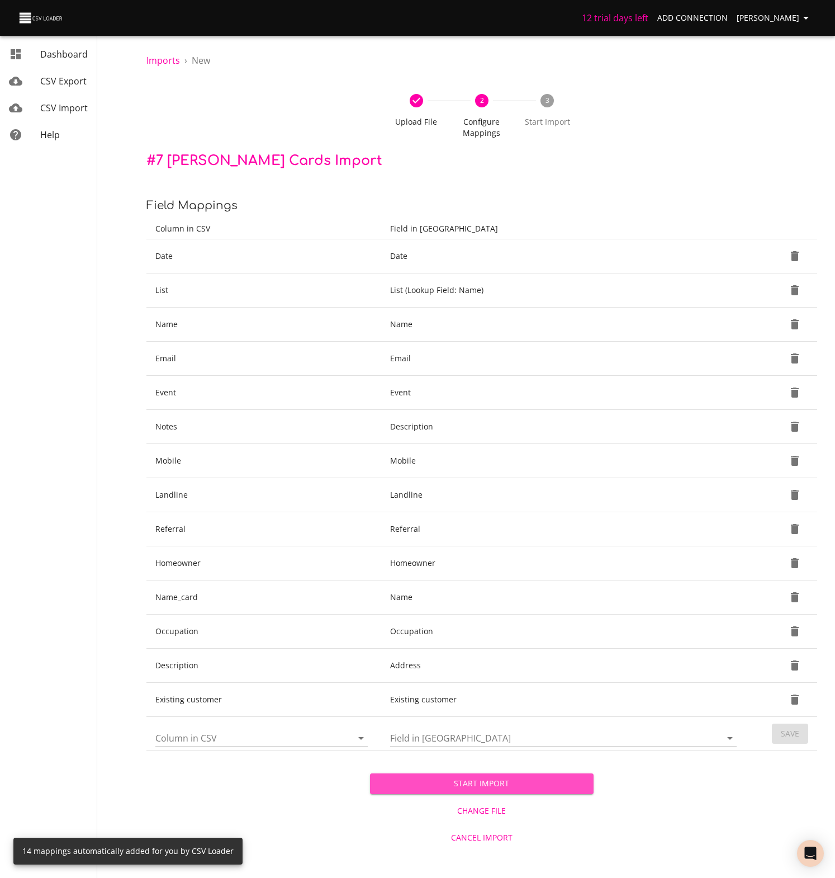
click at [489, 784] on span "Start Import" at bounding box center [482, 784] width 206 height 14
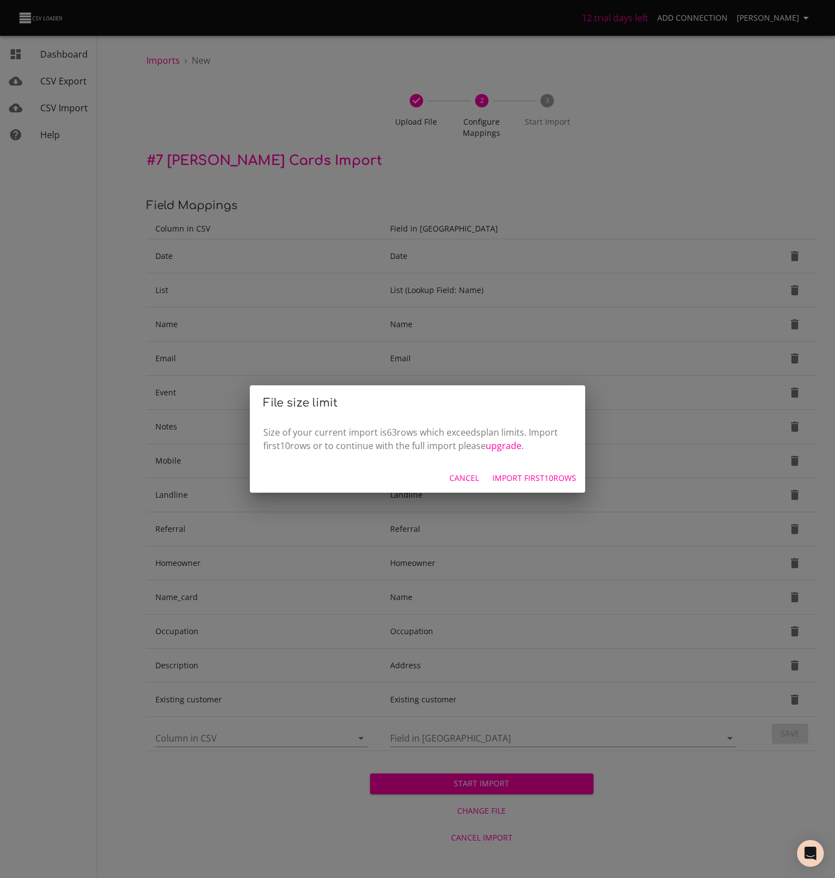
click at [547, 480] on span "Import first 10 rows" at bounding box center [535, 478] width 84 height 14
